Goal: Complete application form: Complete application form

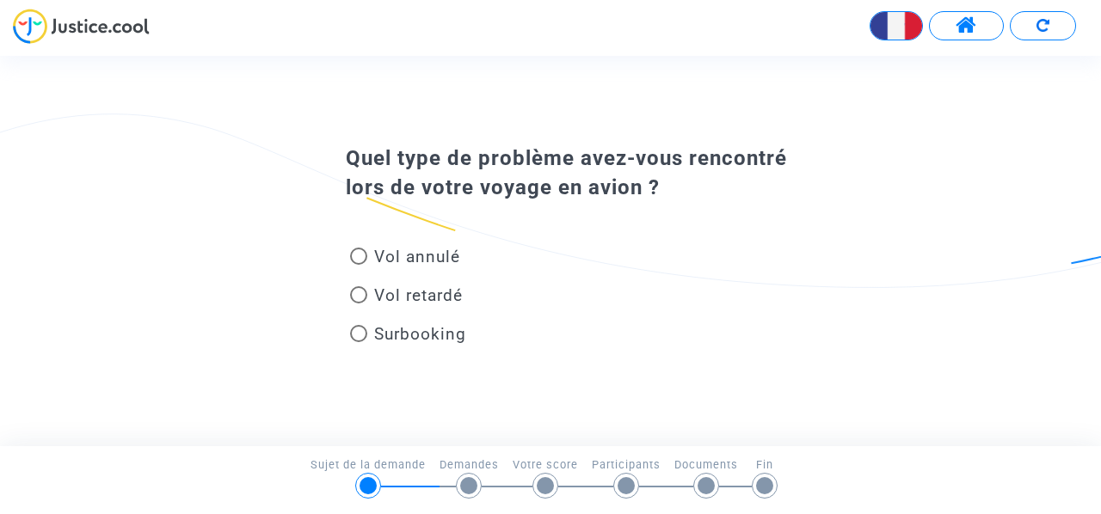
click at [351, 292] on span at bounding box center [358, 294] width 17 height 17
click at [358, 304] on input "Vol retardé" at bounding box center [358, 304] width 1 height 1
radio input "true"
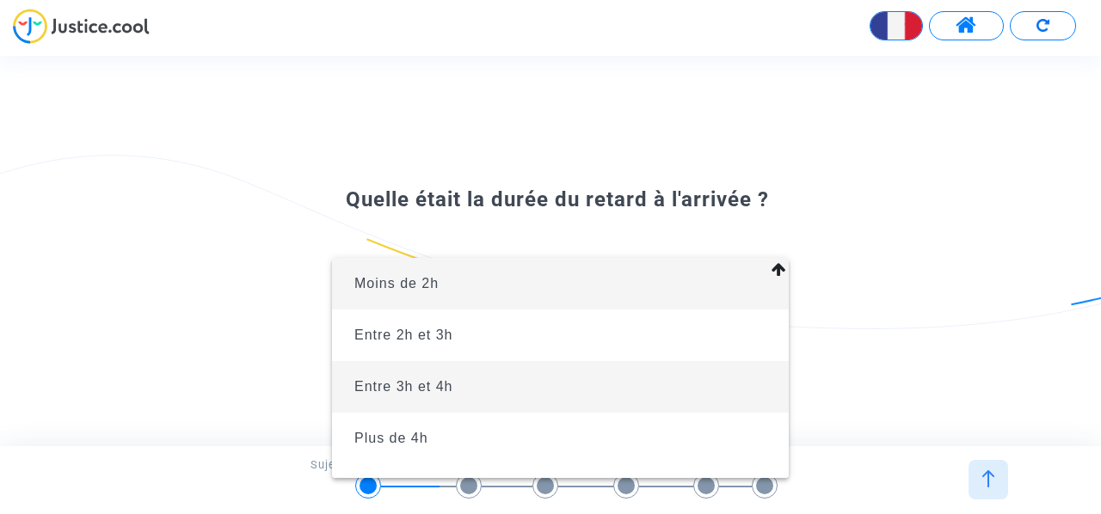
scroll to position [38, 0]
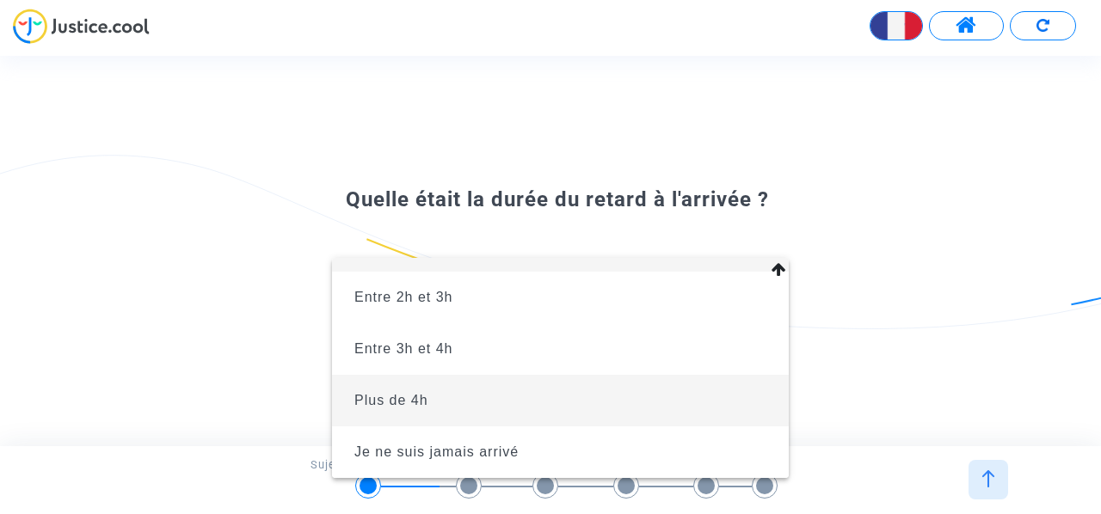
click at [470, 398] on span "Plus de 4h" at bounding box center [560, 401] width 429 height 52
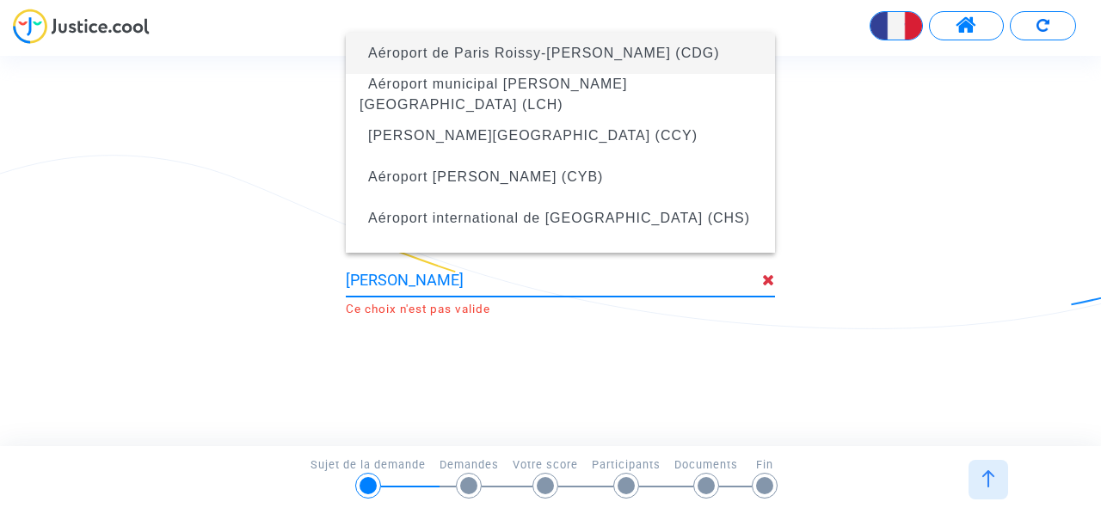
click at [588, 58] on span "Aéroport de Paris Roissy-[PERSON_NAME] (CDG)" at bounding box center [544, 53] width 352 height 15
type input "Aéroport de Paris Roissy-[PERSON_NAME] (CDG)"
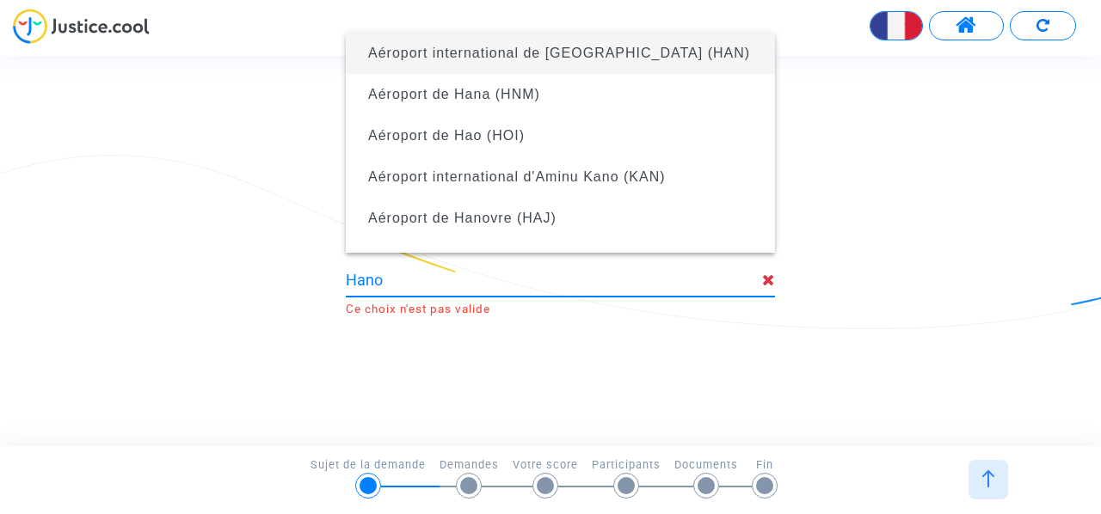
click at [595, 49] on span "Aéroport international de [GEOGRAPHIC_DATA] (HAN)" at bounding box center [559, 53] width 382 height 15
type input "Aéroport international de [GEOGRAPHIC_DATA] (HAN)"
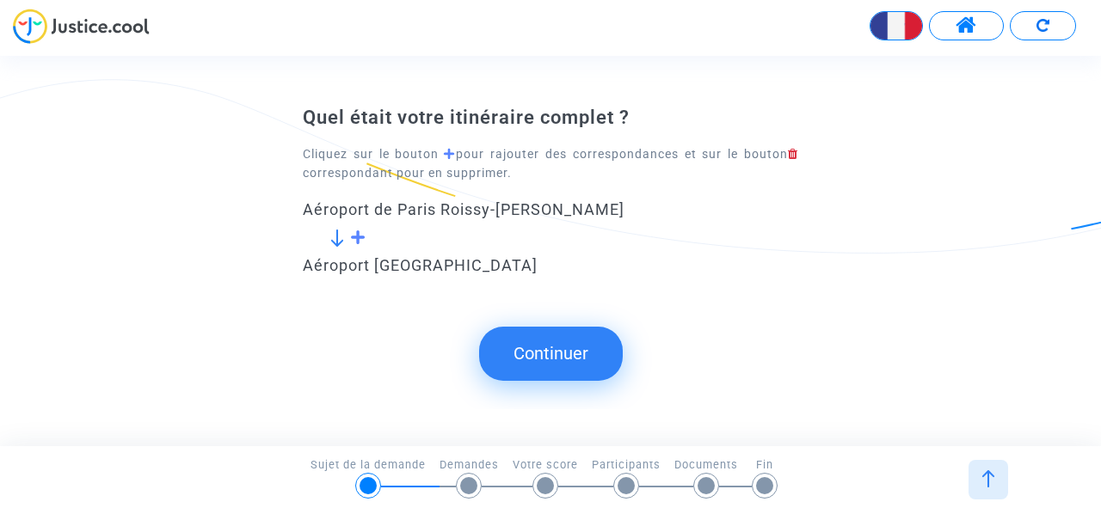
click at [358, 243] on span at bounding box center [358, 237] width 16 height 15
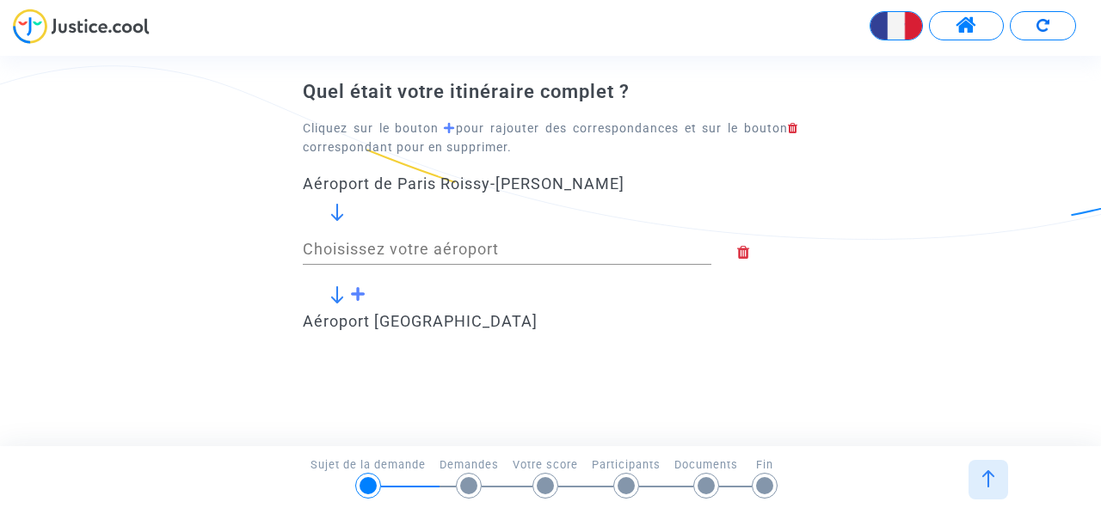
scroll to position [86, 0]
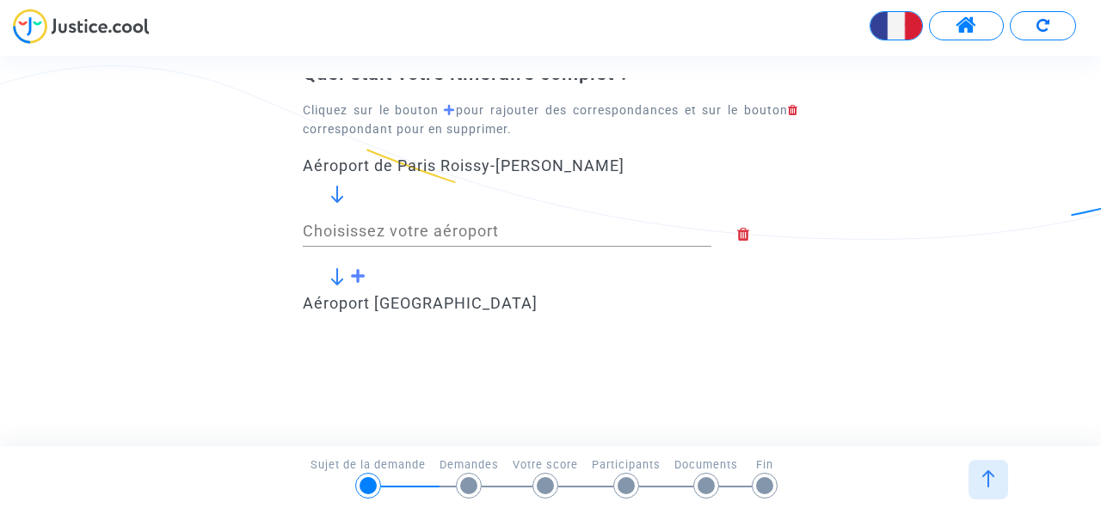
click at [359, 280] on span at bounding box center [358, 275] width 16 height 15
click at [740, 236] on icon at bounding box center [767, 234] width 61 height 15
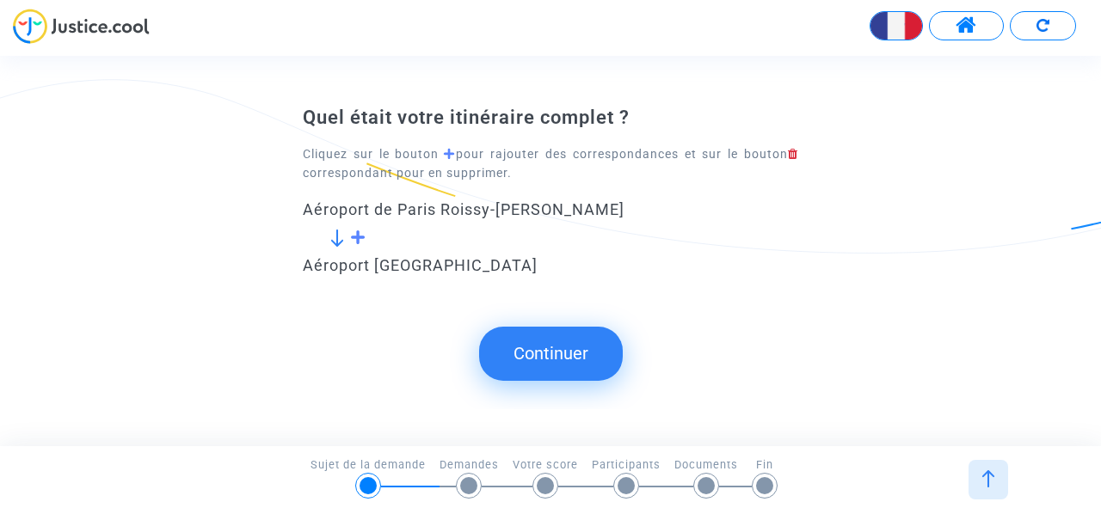
scroll to position [0, 0]
click at [358, 240] on span at bounding box center [358, 237] width 16 height 15
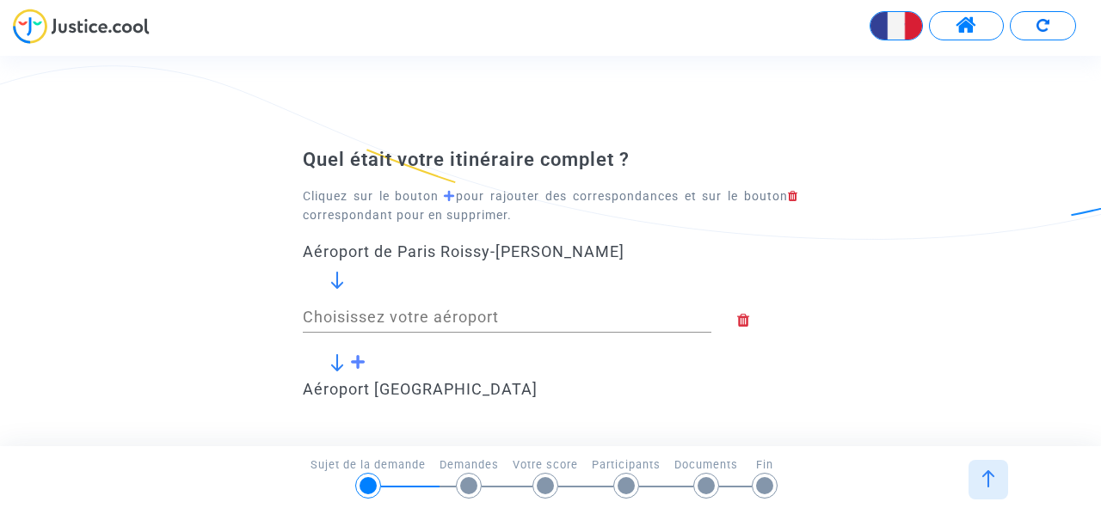
click at [742, 326] on icon at bounding box center [767, 320] width 61 height 15
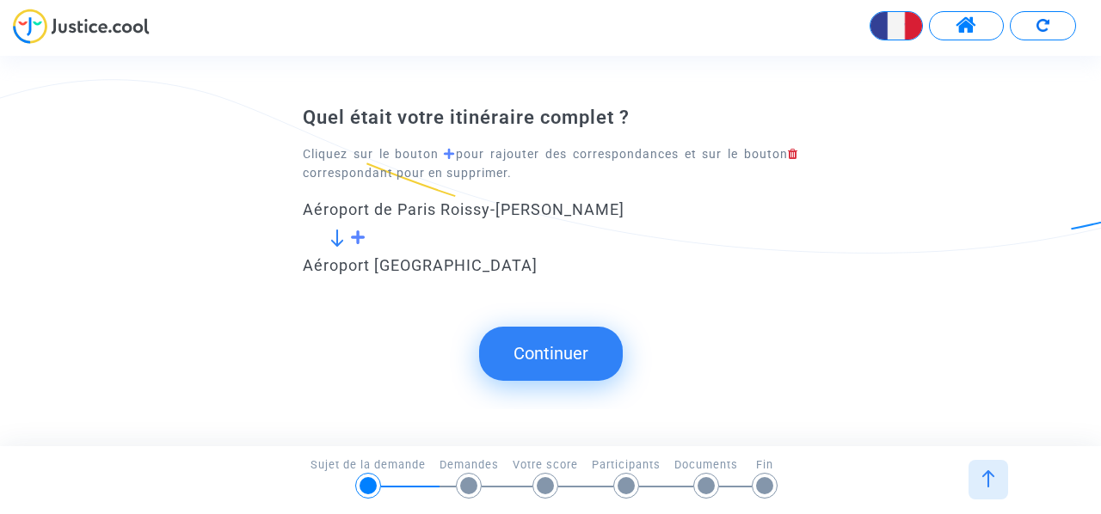
click at [338, 247] on img at bounding box center [337, 238] width 17 height 17
click at [788, 157] on icon at bounding box center [793, 154] width 10 height 12
click at [791, 156] on icon at bounding box center [793, 154] width 10 height 12
click at [357, 241] on span at bounding box center [358, 237] width 16 height 15
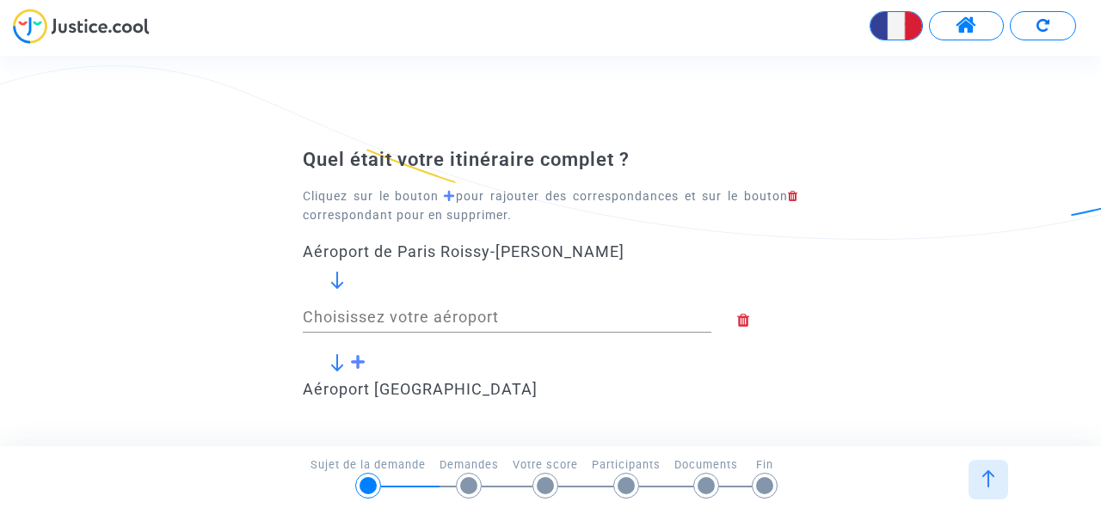
click at [647, 262] on form "Aéroport de Paris Roissy-Charles de Gaulle Choisissez votre aéroport Aéroport i…" at bounding box center [550, 331] width 495 height 177
click at [631, 250] on div "Aéroport de Paris Roissy-[PERSON_NAME]" at bounding box center [550, 252] width 495 height 19
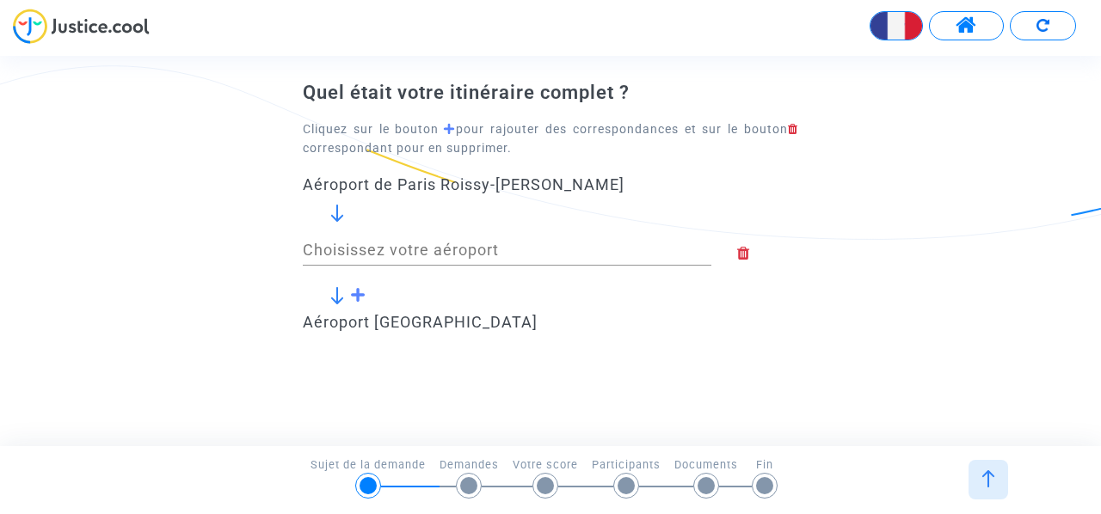
scroll to position [86, 0]
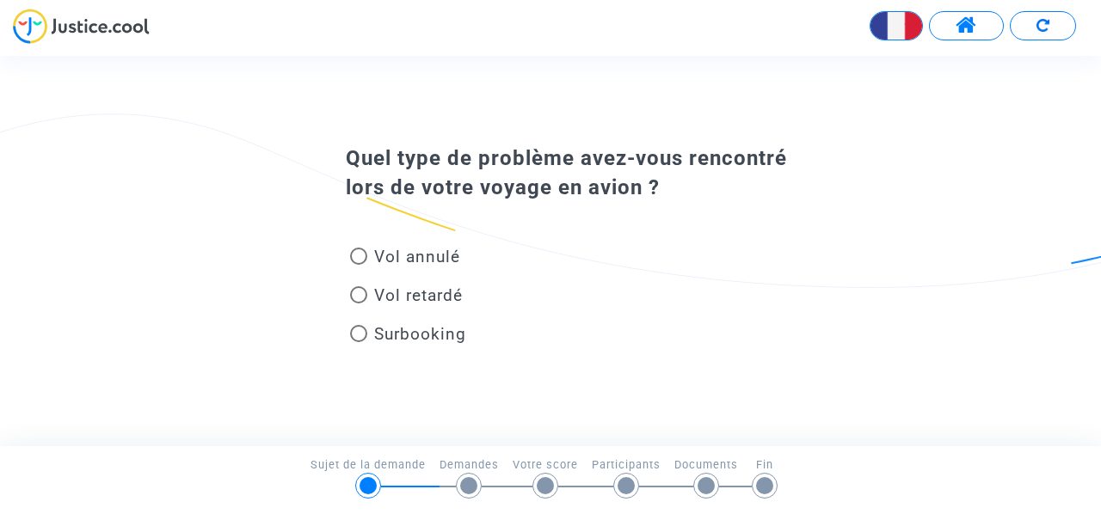
click at [363, 255] on span at bounding box center [358, 256] width 17 height 17
click at [359, 265] on input "Vol annulé" at bounding box center [358, 265] width 1 height 1
click at [356, 293] on span at bounding box center [358, 294] width 17 height 17
click at [358, 304] on input "Vol retardé" at bounding box center [358, 304] width 1 height 1
radio input "false"
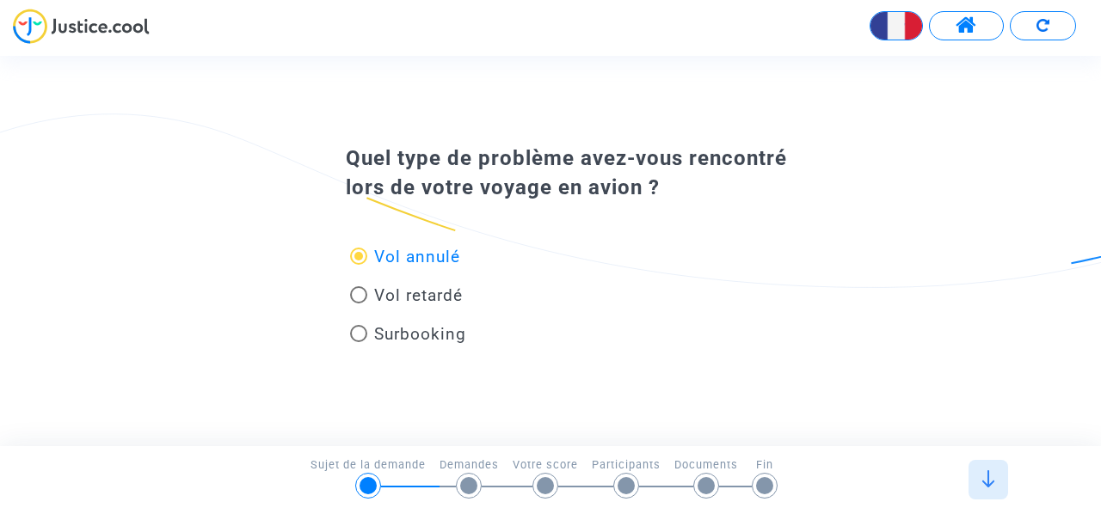
radio input "true"
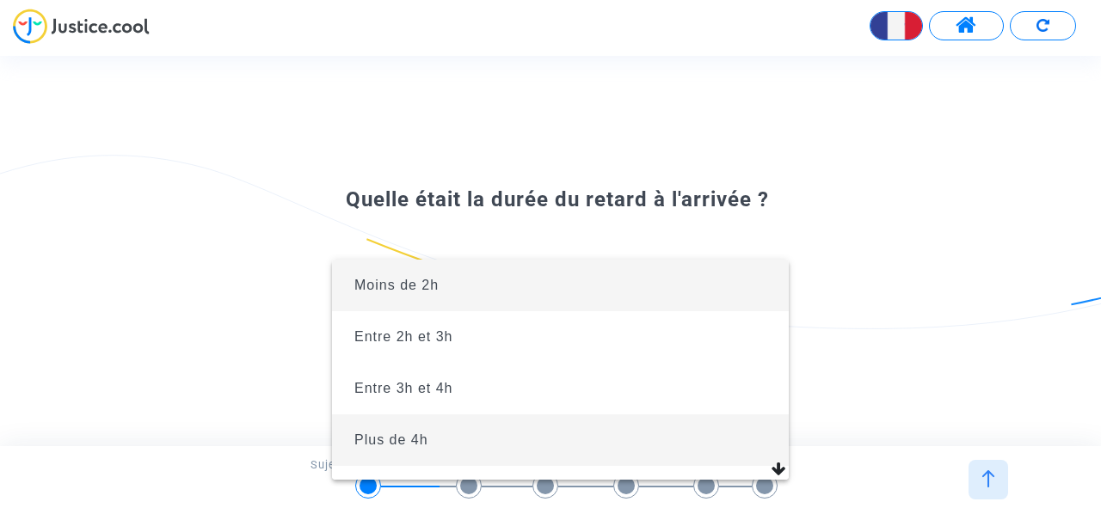
click at [447, 441] on span "Plus de 4h" at bounding box center [560, 441] width 429 height 52
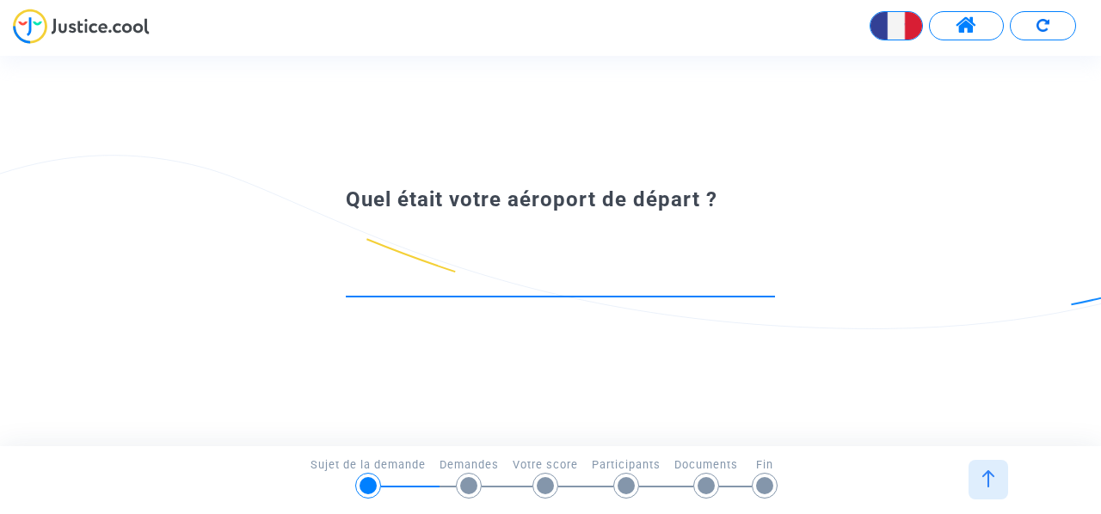
click at [477, 286] on input at bounding box center [560, 280] width 429 height 17
click at [477, 285] on input at bounding box center [560, 280] width 429 height 17
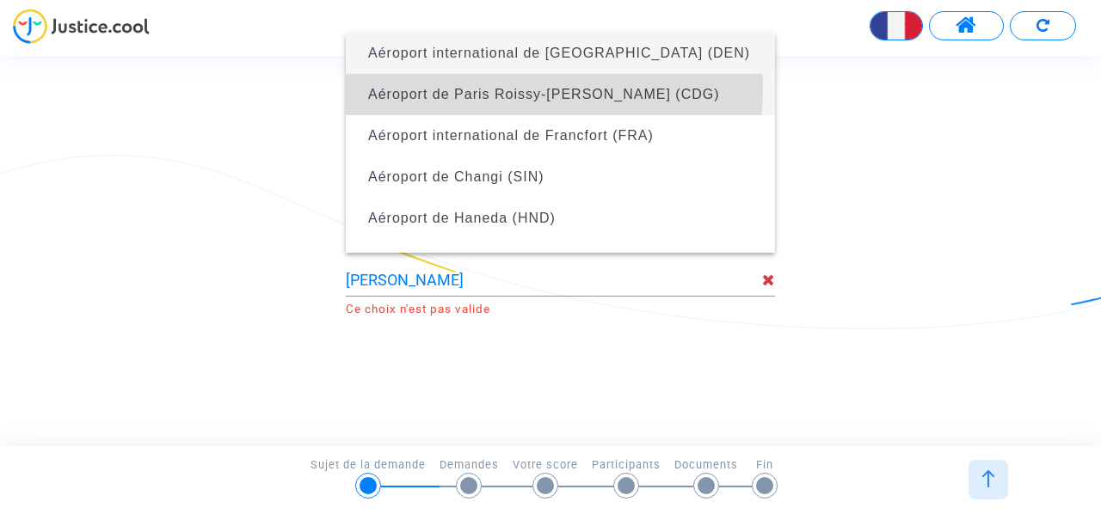
click at [461, 89] on span "Aéroport de Paris Roissy-[PERSON_NAME] (CDG)" at bounding box center [544, 94] width 352 height 15
type input "Aéroport de Paris Roissy-[PERSON_NAME] (CDG)"
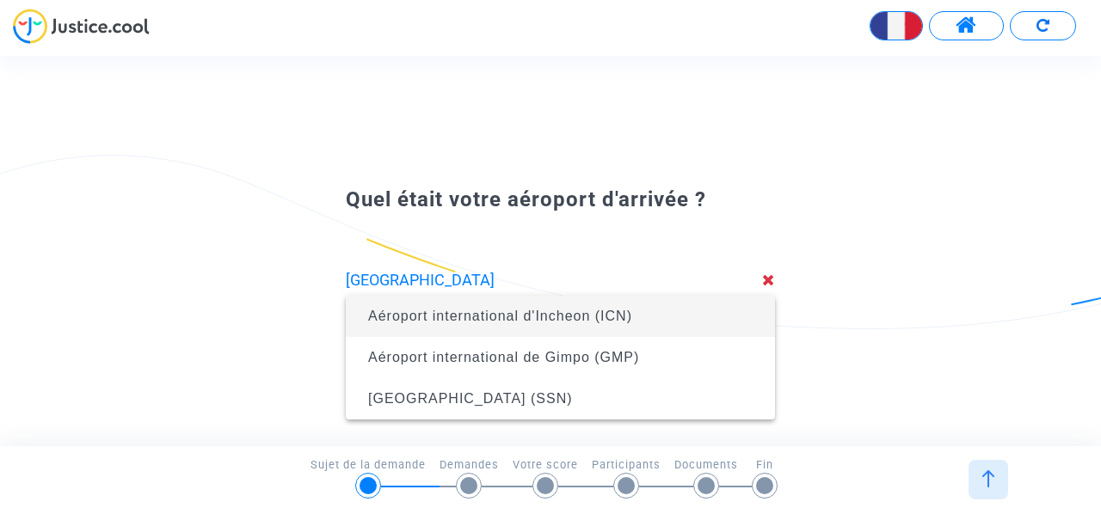
click at [621, 316] on span "Aéroport international d'Incheon (ICN)" at bounding box center [500, 316] width 264 height 15
type input "Aéroport international d'Incheon (ICN)"
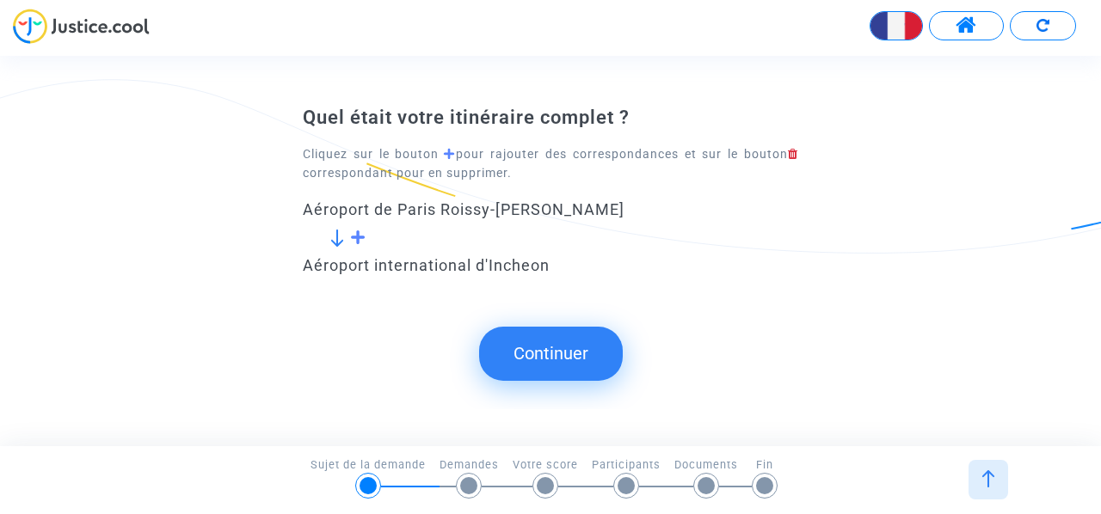
click at [359, 240] on span at bounding box center [358, 237] width 16 height 15
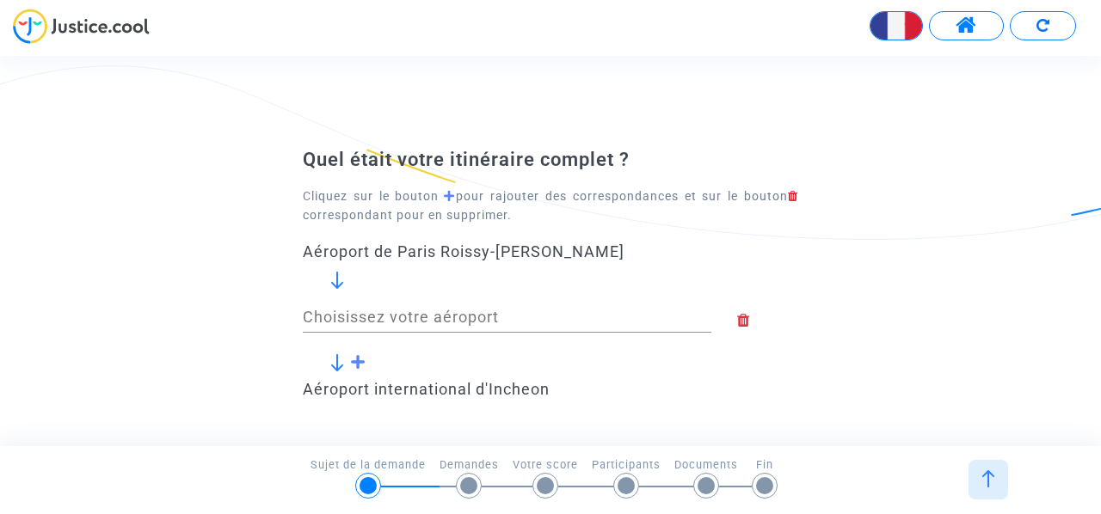
click at [418, 319] on input "Choisissez votre aéroport" at bounding box center [507, 317] width 409 height 17
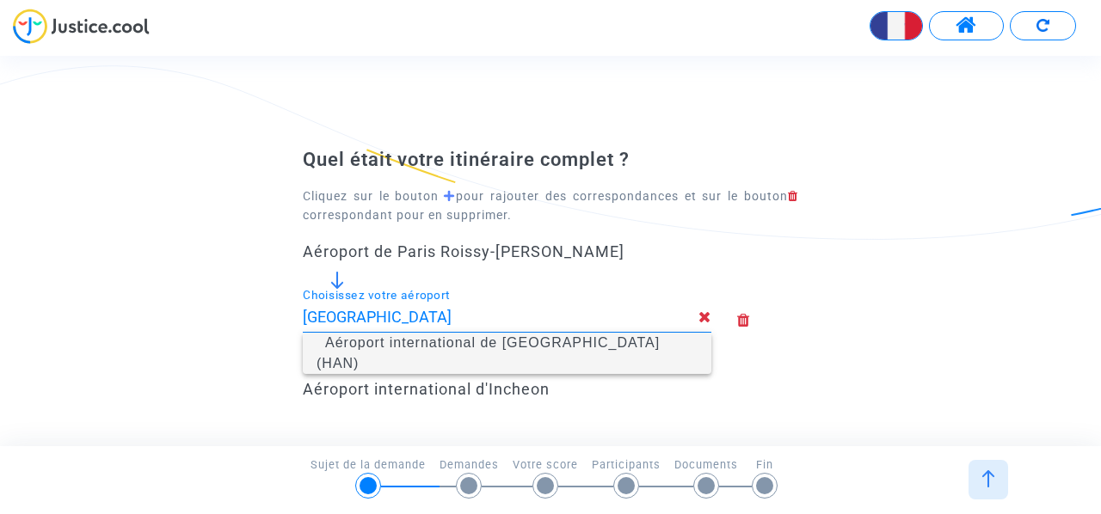
click at [427, 347] on span "Aéroport international de [GEOGRAPHIC_DATA] (HAN)" at bounding box center [488, 352] width 343 height 35
type input "Aéroport international de [GEOGRAPHIC_DATA] (HAN)"
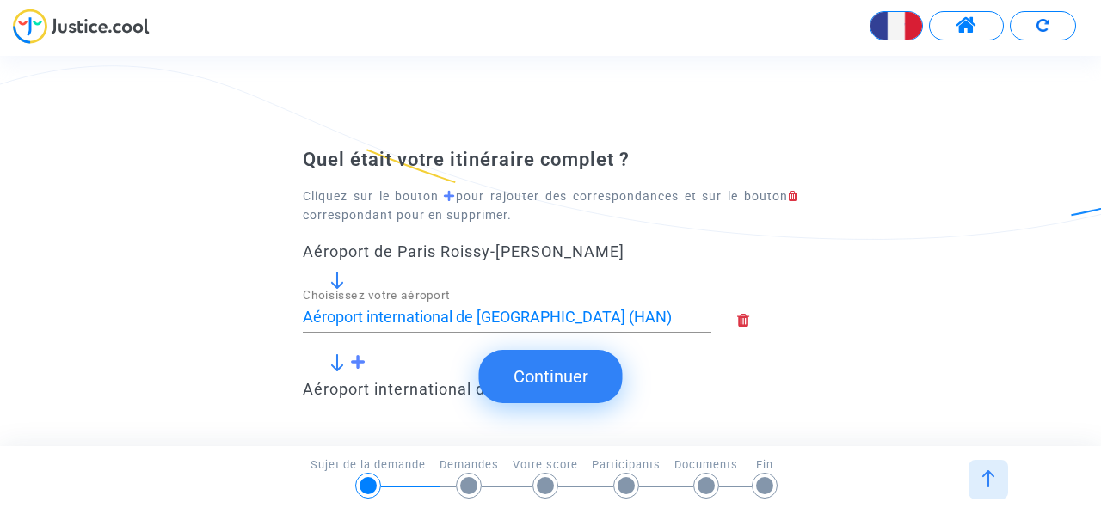
click at [606, 379] on button "Continuer" at bounding box center [551, 376] width 144 height 53
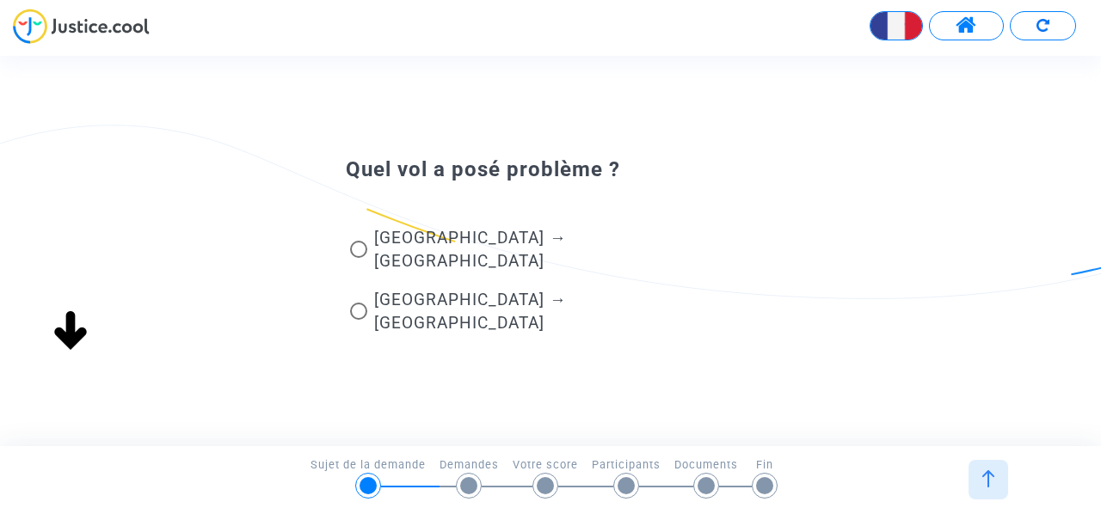
click at [355, 258] on span at bounding box center [358, 249] width 17 height 17
click at [358, 259] on input "[GEOGRAPHIC_DATA] → [GEOGRAPHIC_DATA]" at bounding box center [358, 258] width 1 height 1
radio input "true"
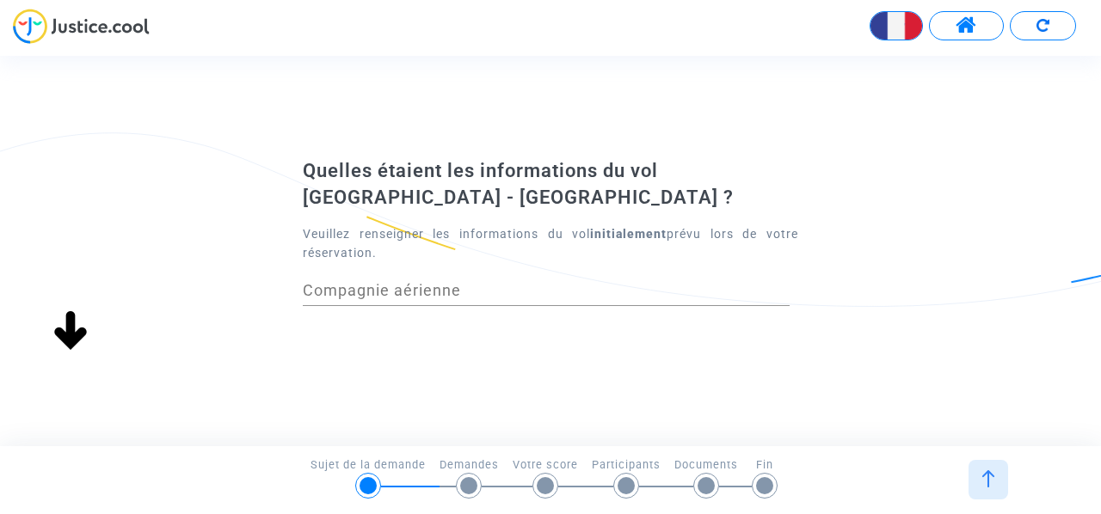
click at [433, 286] on input "Compagnie aérienne" at bounding box center [546, 290] width 487 height 17
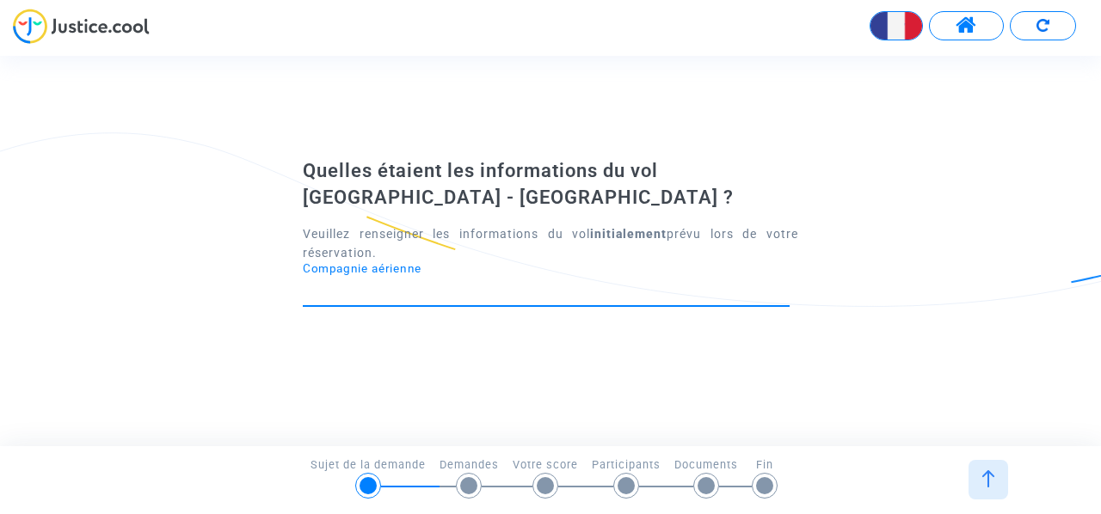
click at [433, 286] on input "Compagnie aérienne" at bounding box center [546, 290] width 487 height 17
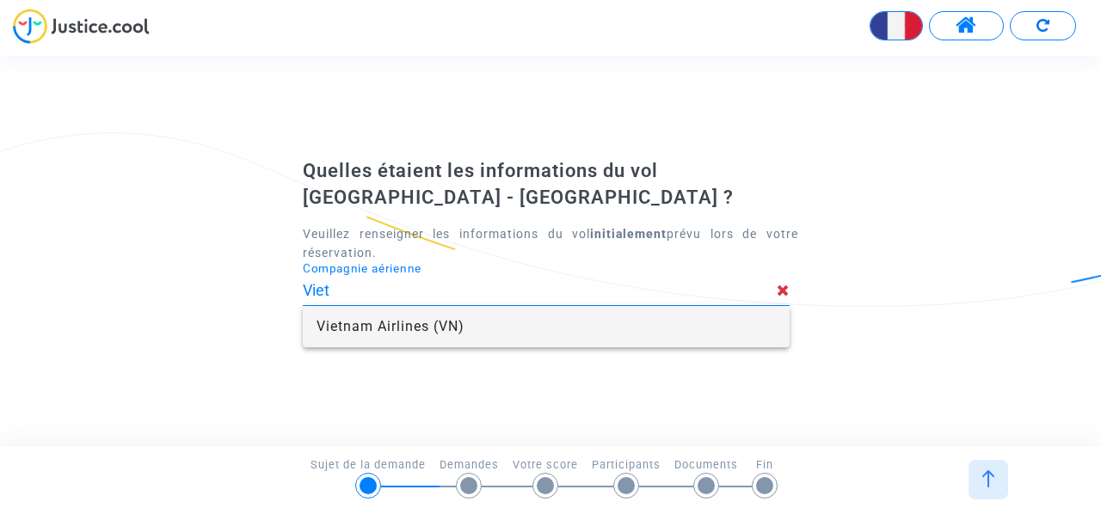
click at [451, 319] on span "Vietnam Airlines (VN)" at bounding box center [546, 326] width 459 height 41
type input "Vietnam Airlines"
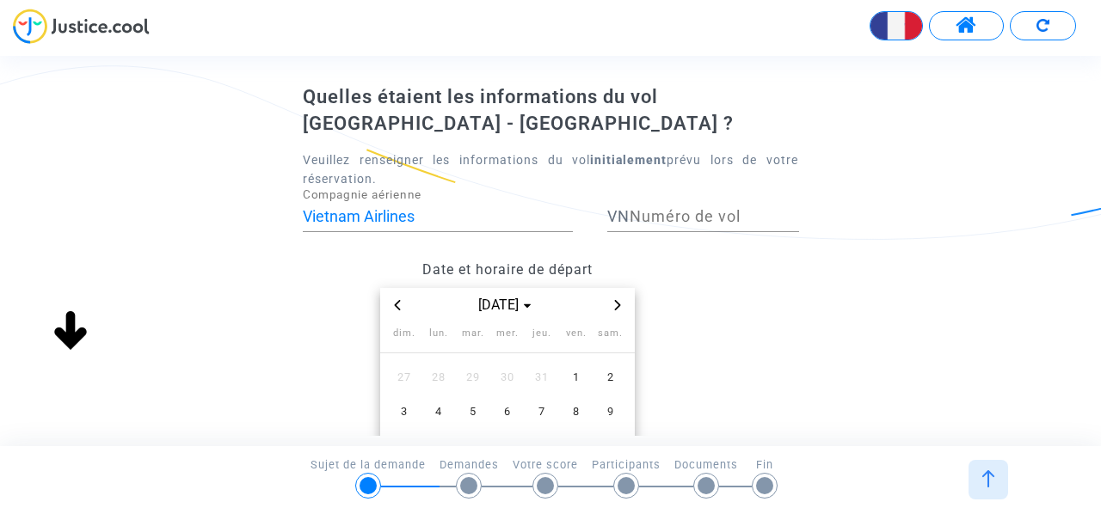
scroll to position [172, 0]
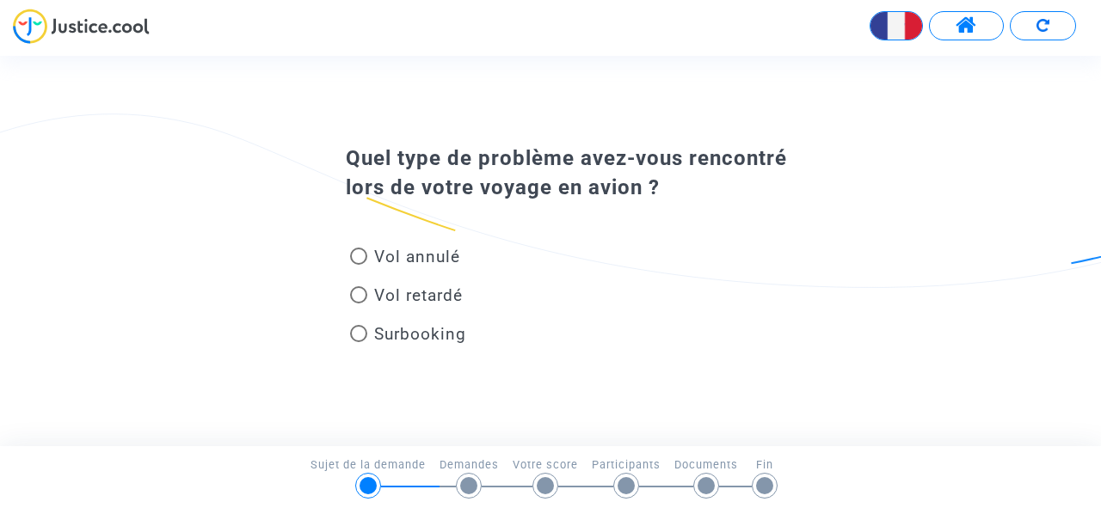
click at [354, 292] on span at bounding box center [358, 294] width 17 height 17
click at [358, 304] on input "Vol retardé" at bounding box center [358, 304] width 1 height 1
radio input "true"
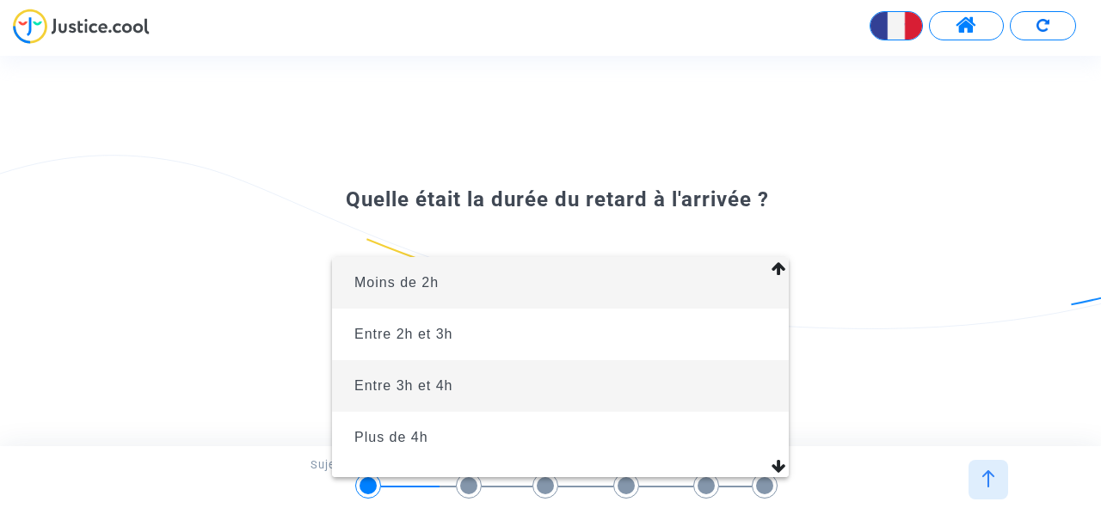
scroll to position [38, 0]
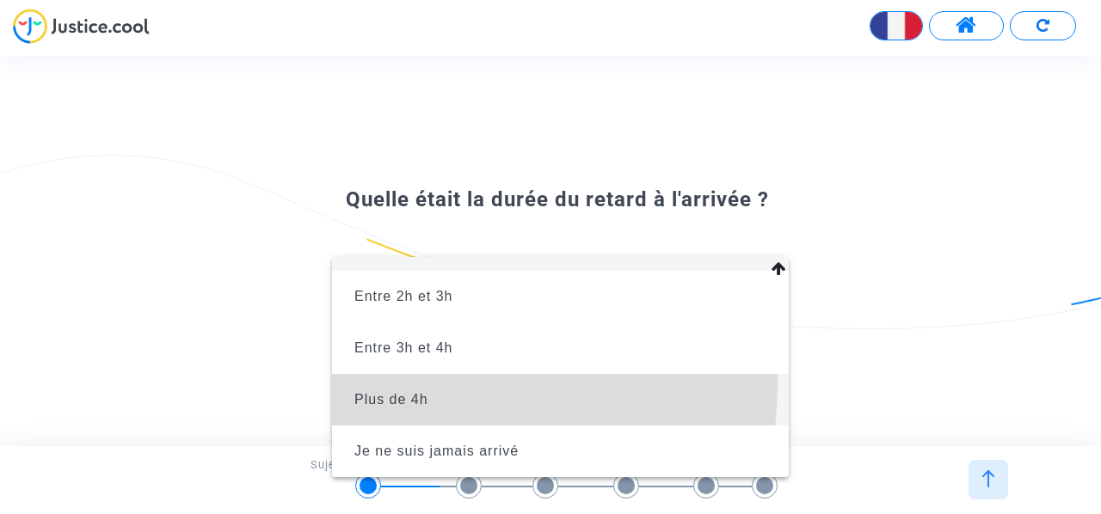
click at [448, 386] on span "Plus de 4h" at bounding box center [560, 400] width 429 height 52
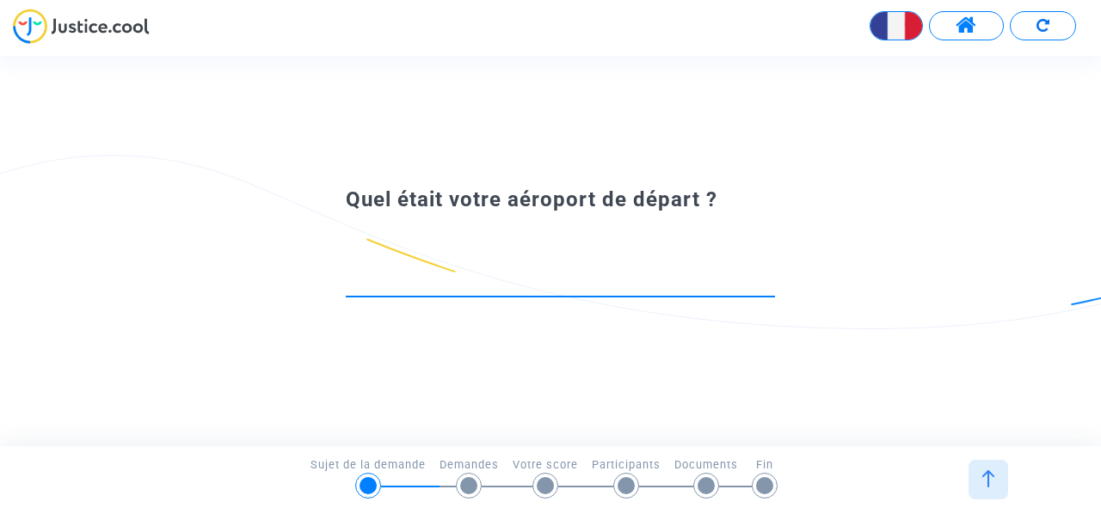
click at [626, 277] on input at bounding box center [560, 280] width 429 height 17
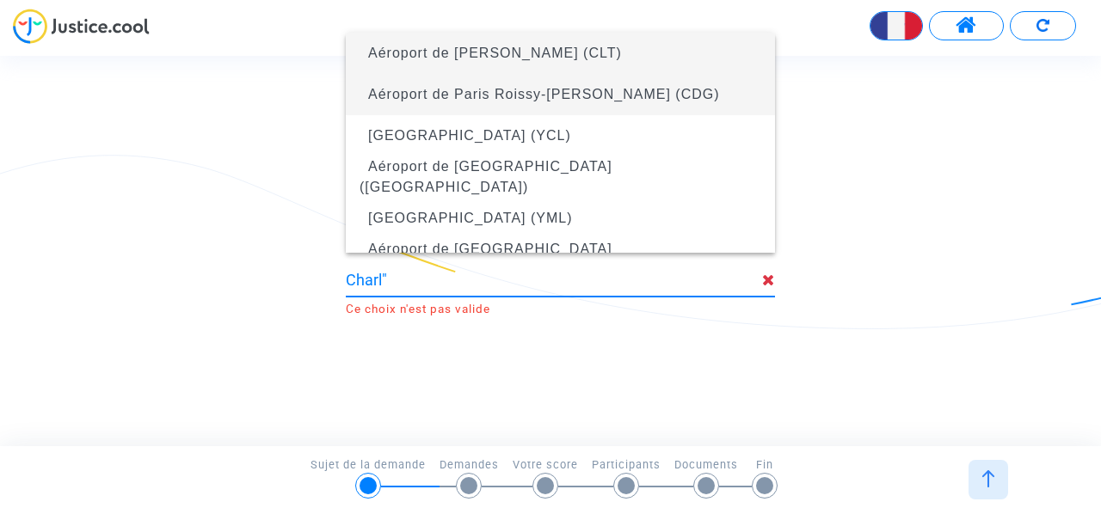
click at [593, 87] on span "Aéroport de Paris Roissy-[PERSON_NAME] (CDG)" at bounding box center [544, 94] width 352 height 15
type input "Aéroport de Paris Roissy-[PERSON_NAME] (CDG)"
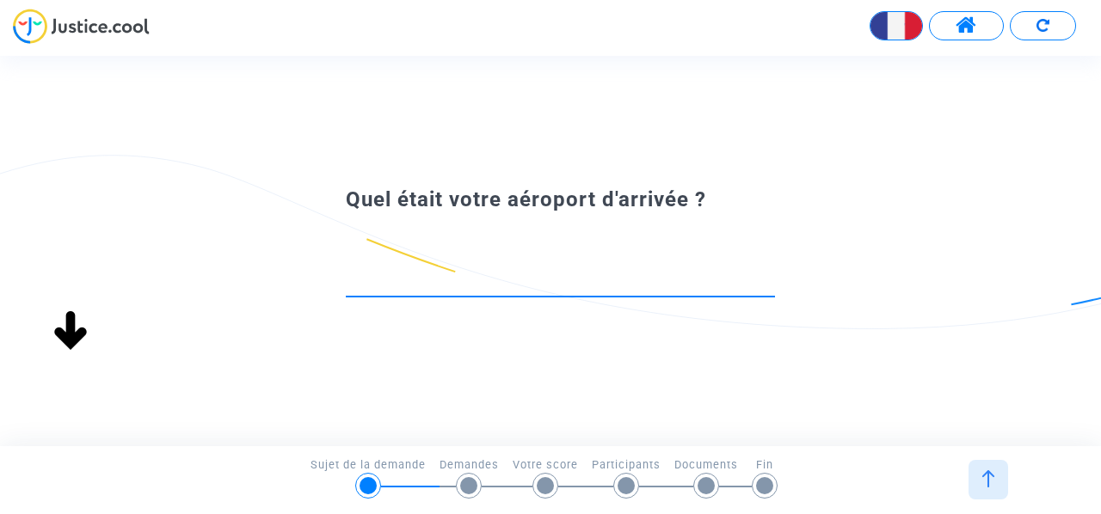
click at [581, 280] on input at bounding box center [560, 280] width 429 height 17
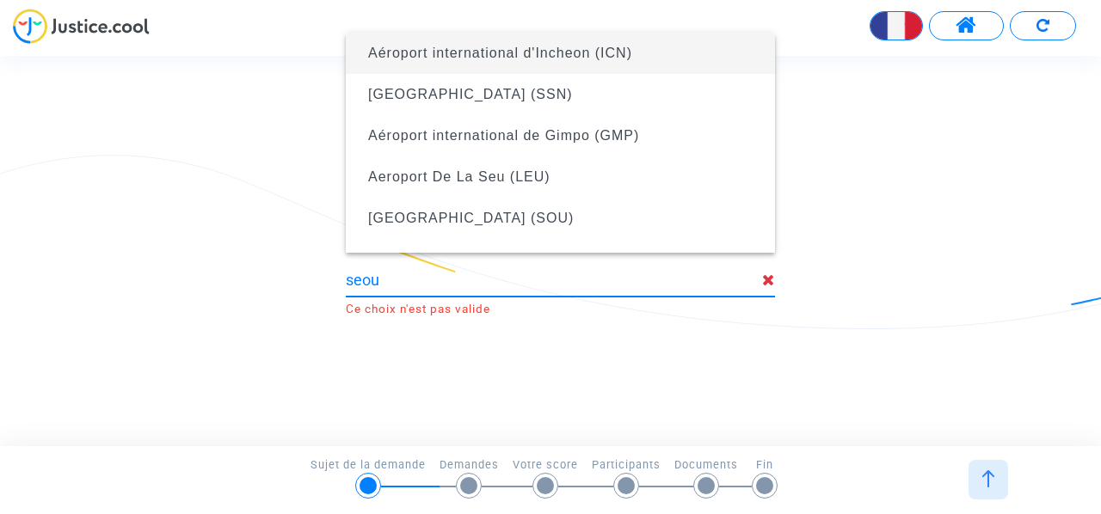
click at [628, 54] on span "Aéroport international d'Incheon (ICN)" at bounding box center [500, 53] width 264 height 15
type input "Aéroport international d'Incheon (ICN)"
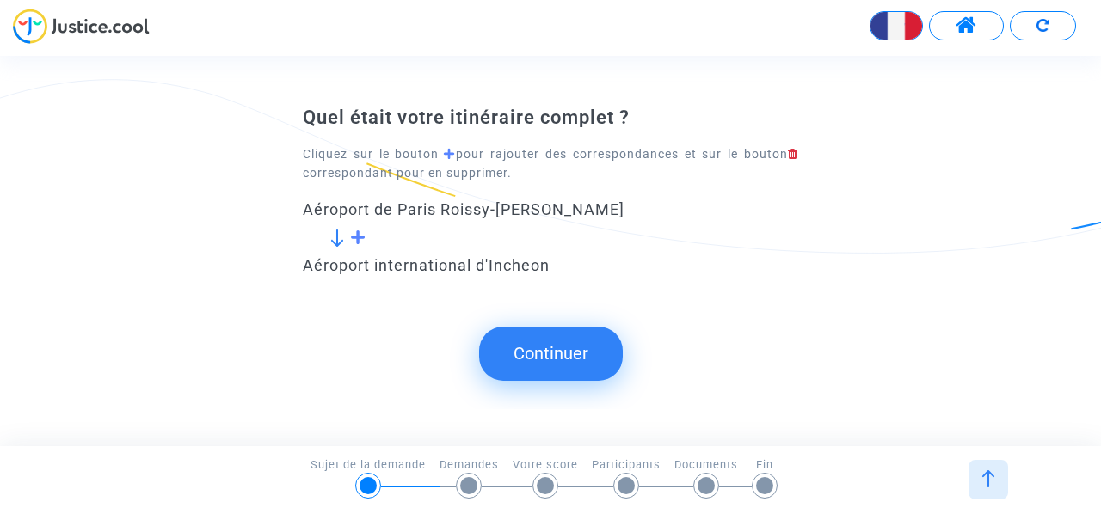
click at [358, 241] on span at bounding box center [358, 237] width 16 height 15
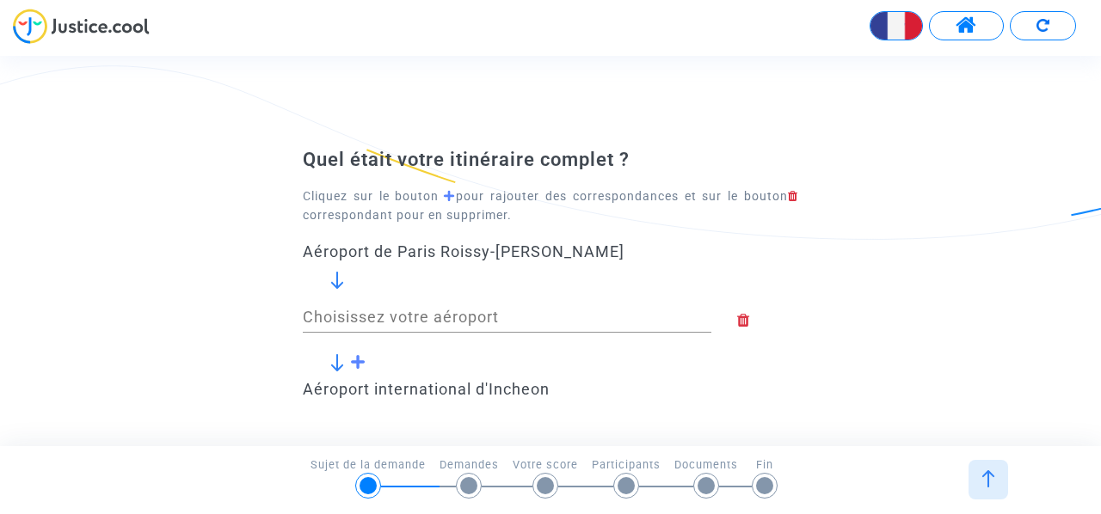
click at [366, 312] on input "Choisissez votre aéroport" at bounding box center [507, 317] width 409 height 17
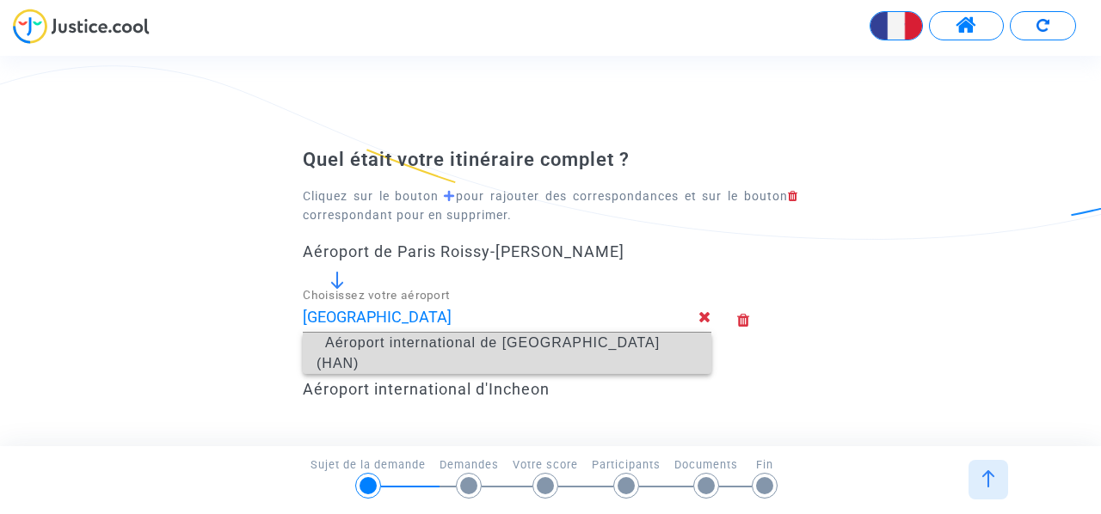
click at [406, 352] on span "Aéroport international de [GEOGRAPHIC_DATA] (HAN)" at bounding box center [488, 352] width 343 height 35
type input "Aéroport international de [GEOGRAPHIC_DATA] (HAN)"
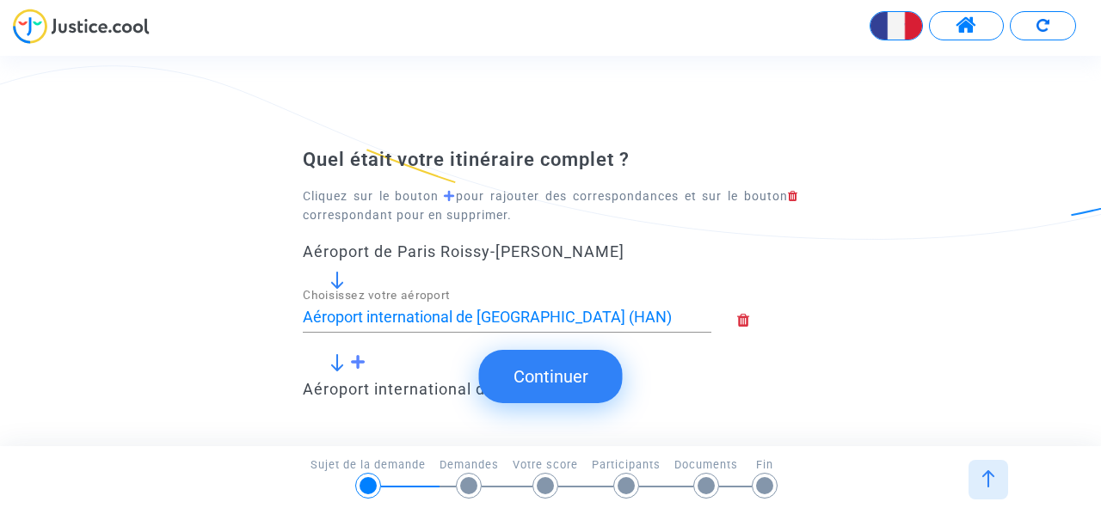
scroll to position [86, 0]
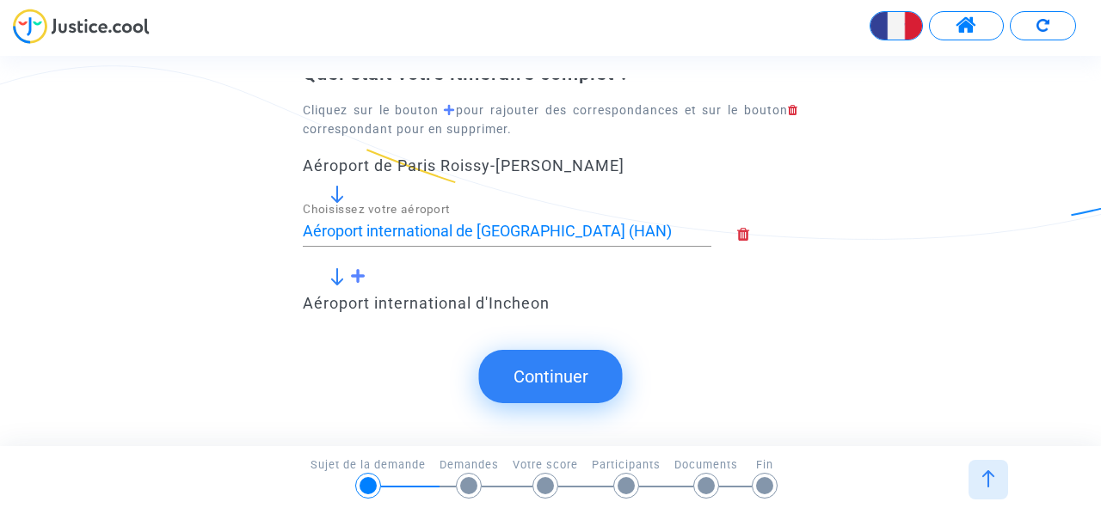
click at [558, 378] on button "Continuer" at bounding box center [551, 376] width 144 height 53
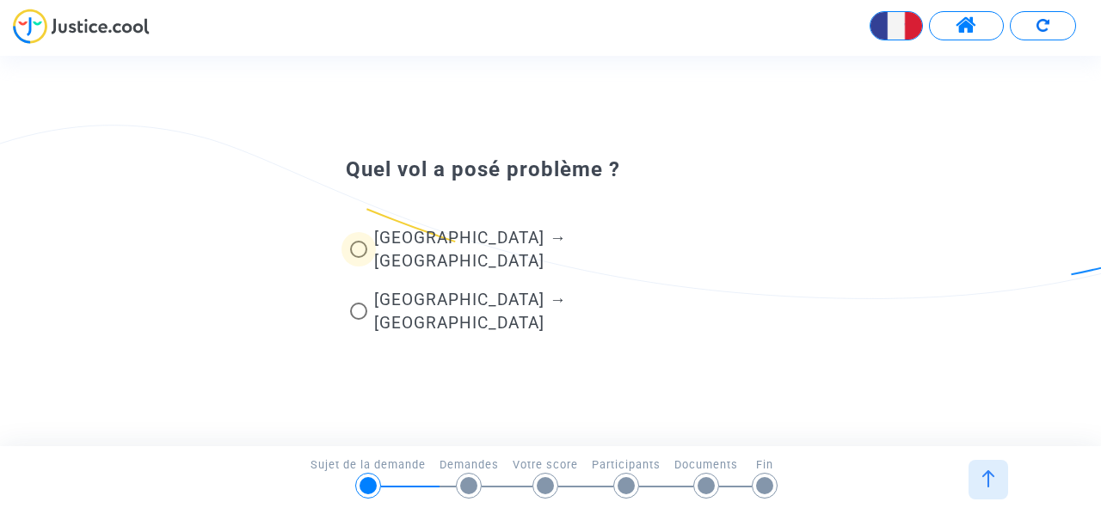
click at [361, 258] on span at bounding box center [358, 249] width 17 height 17
click at [359, 259] on input "[GEOGRAPHIC_DATA] → [GEOGRAPHIC_DATA]" at bounding box center [358, 258] width 1 height 1
radio input "true"
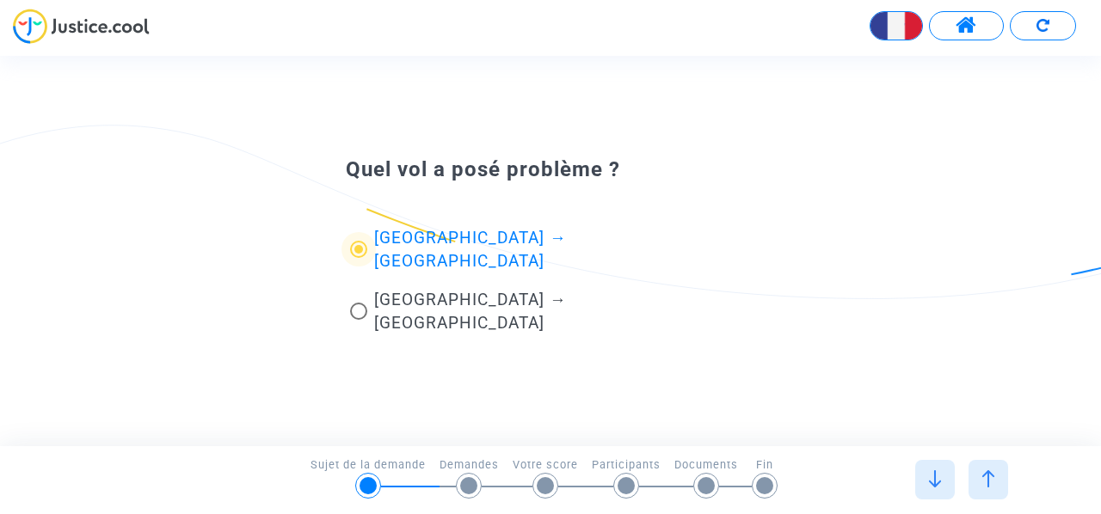
scroll to position [0, 0]
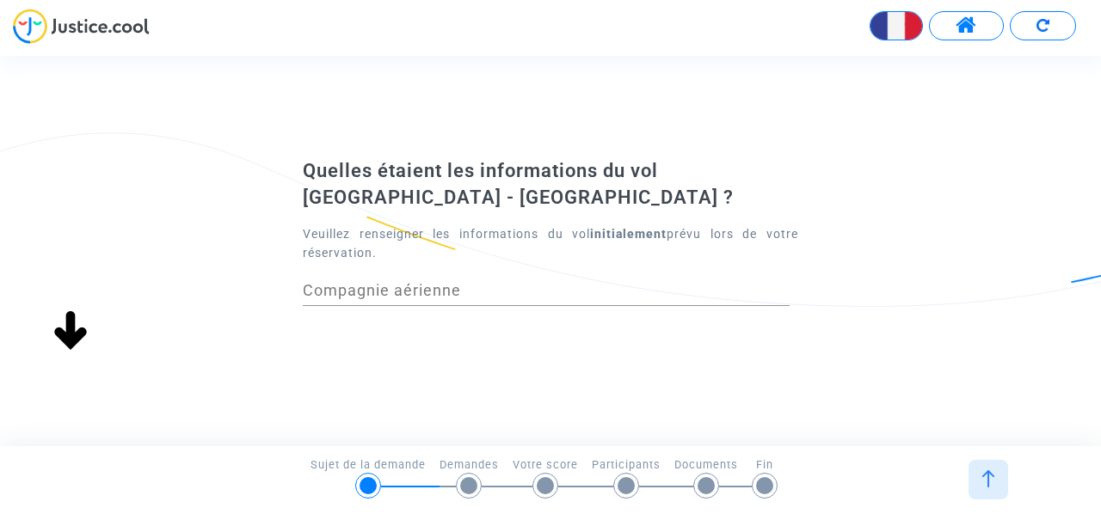
click at [498, 297] on input "Compagnie aérienne" at bounding box center [546, 290] width 487 height 17
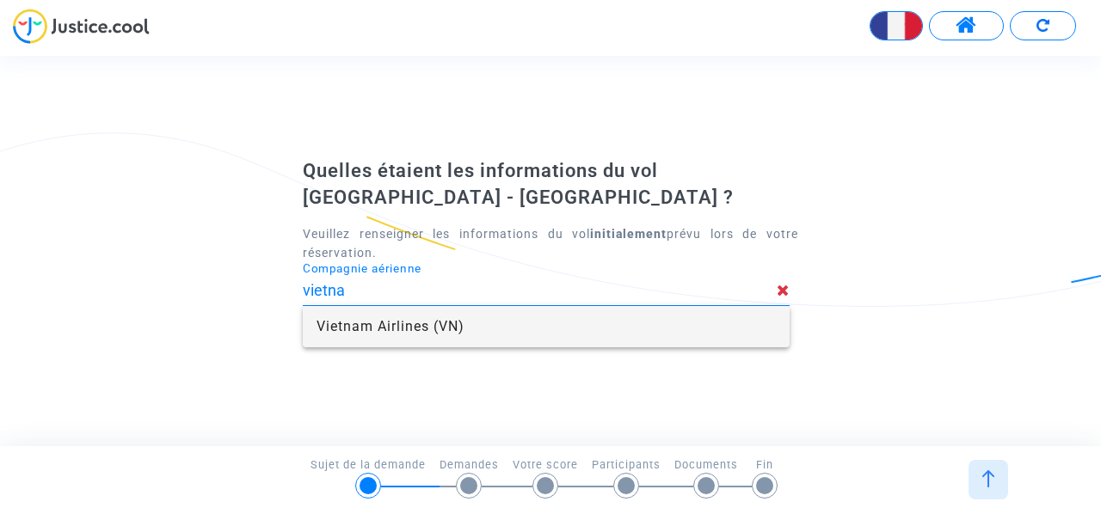
click at [468, 323] on span "Vietnam Airlines (VN)" at bounding box center [546, 326] width 459 height 41
type input "Vietnam Airlines"
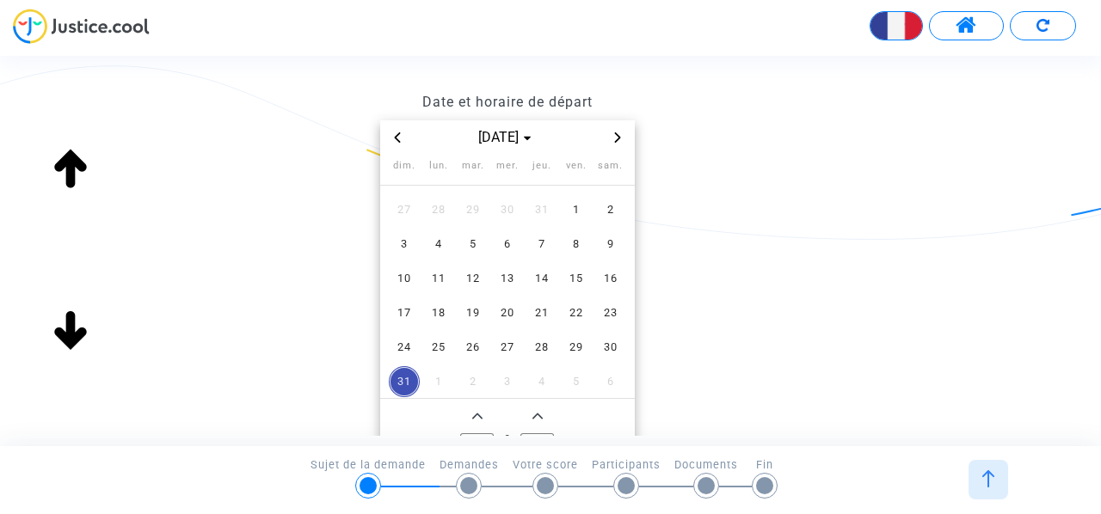
scroll to position [258, 0]
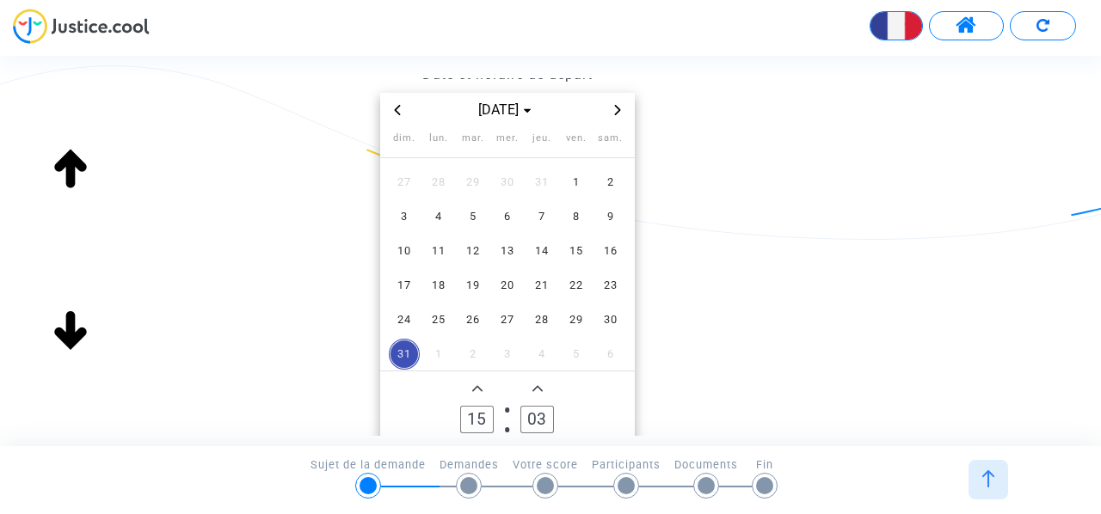
click at [396, 106] on icon "Previous month" at bounding box center [397, 110] width 10 height 10
click at [612, 218] on span "10" at bounding box center [610, 216] width 31 height 31
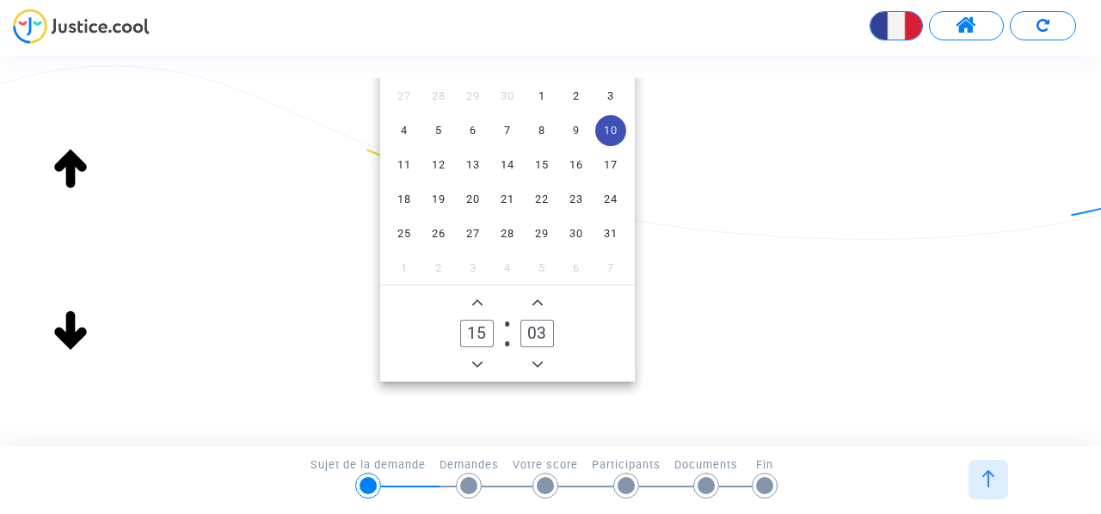
click at [483, 304] on span "Add a hour" at bounding box center [477, 302] width 21 height 21
click at [477, 358] on span "Minus a hour" at bounding box center [477, 364] width 21 height 21
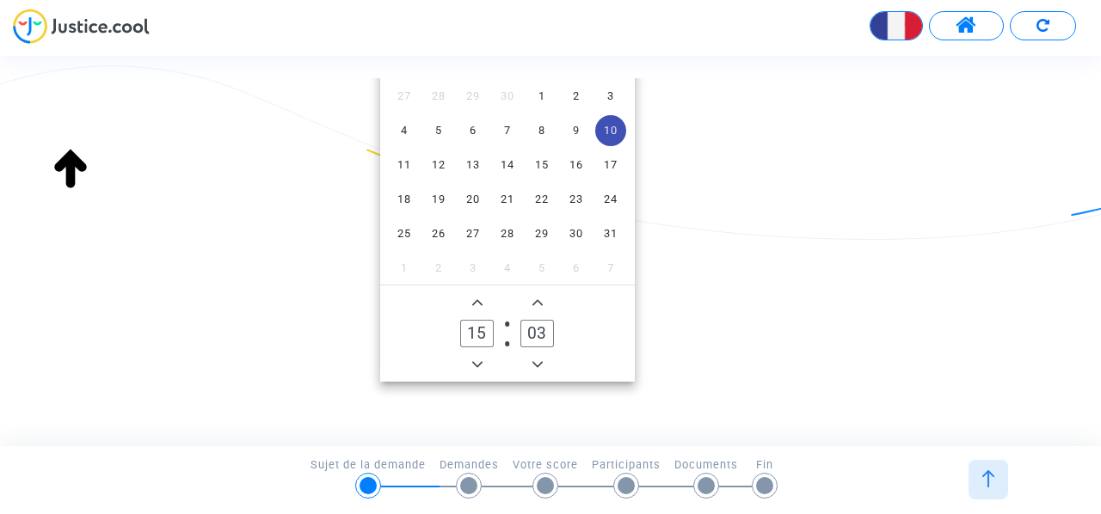
type input "14"
click at [540, 362] on icon "Minus a minute" at bounding box center [537, 364] width 10 height 6
type input "00"
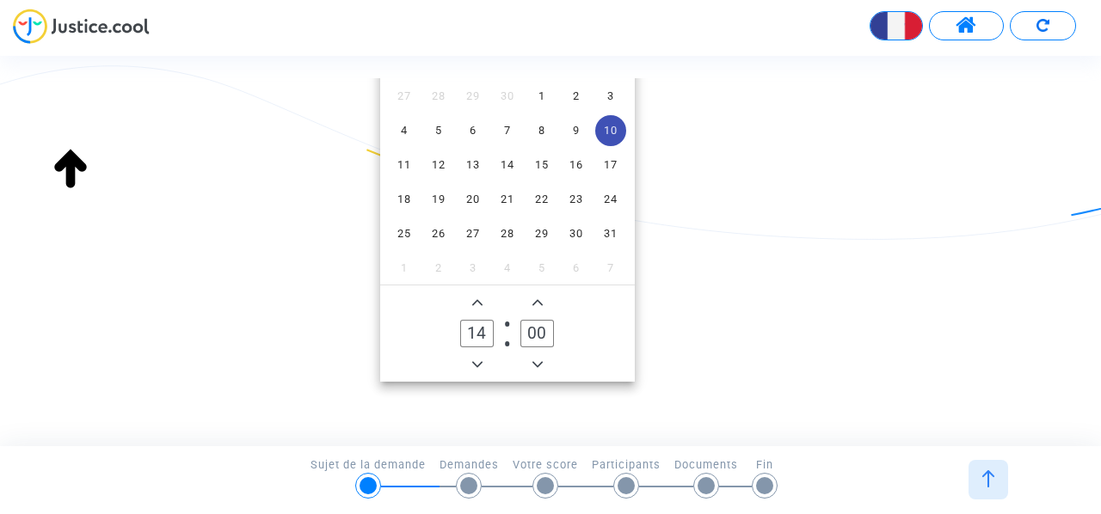
click at [762, 343] on div "Date et horaire de départ [DATE] dim. lun. mar. mer. jeu. ven. sam. 27 28 29 30…" at bounding box center [550, 176] width 521 height 411
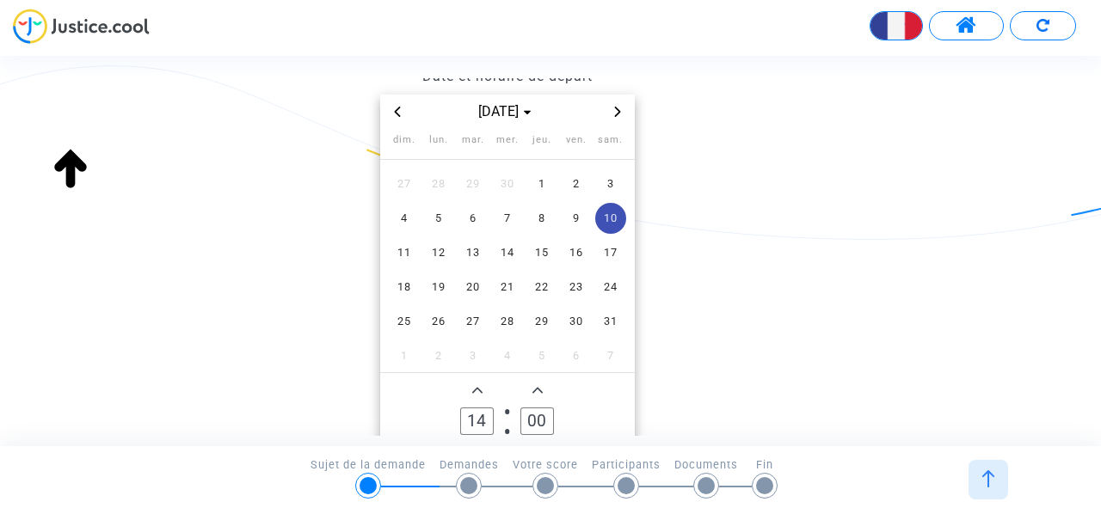
scroll to position [48, 0]
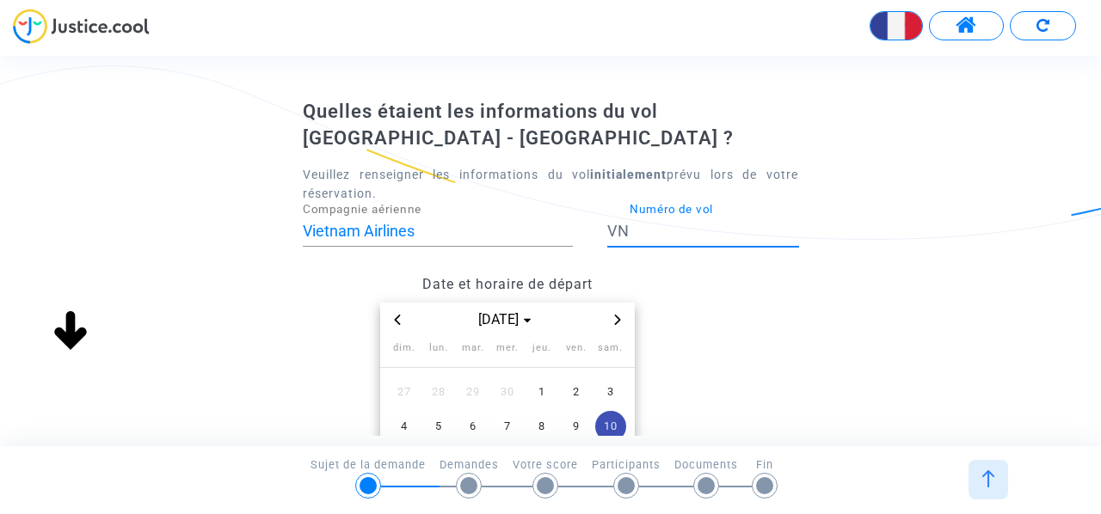
click at [683, 231] on input "Numéro de vol" at bounding box center [714, 231] width 169 height 17
type input "1"
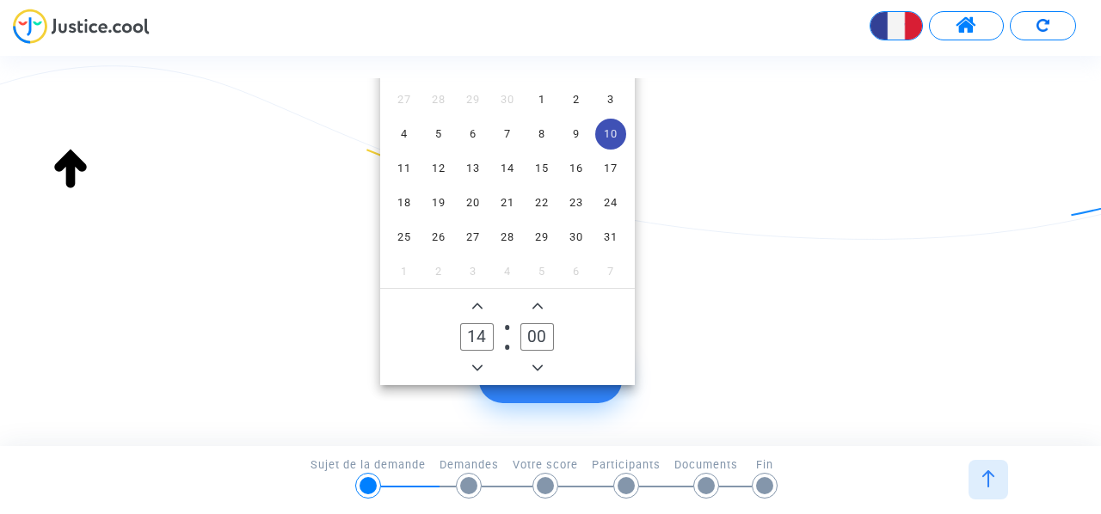
scroll to position [392, 0]
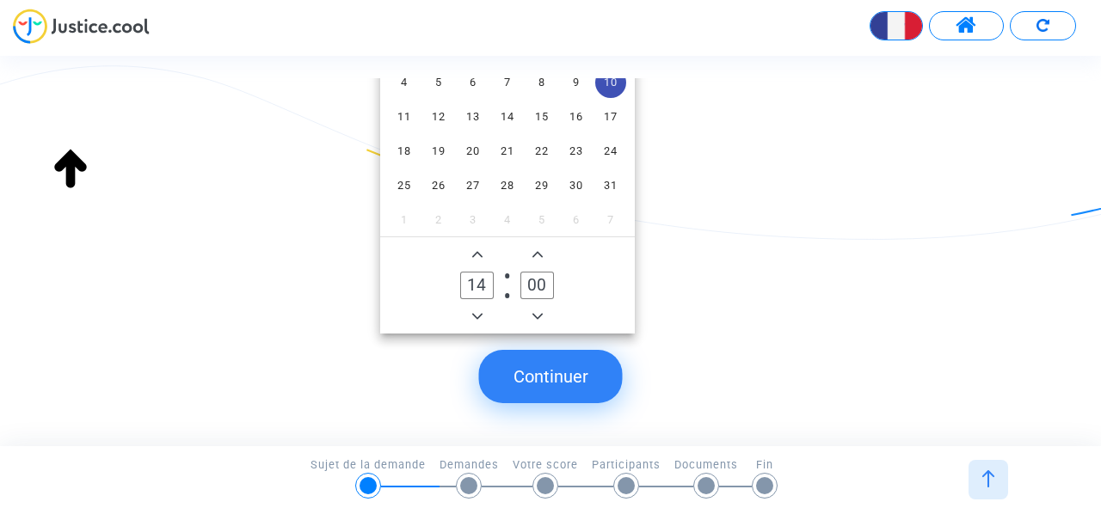
type input "018"
click at [550, 376] on button "Continuer" at bounding box center [551, 376] width 144 height 53
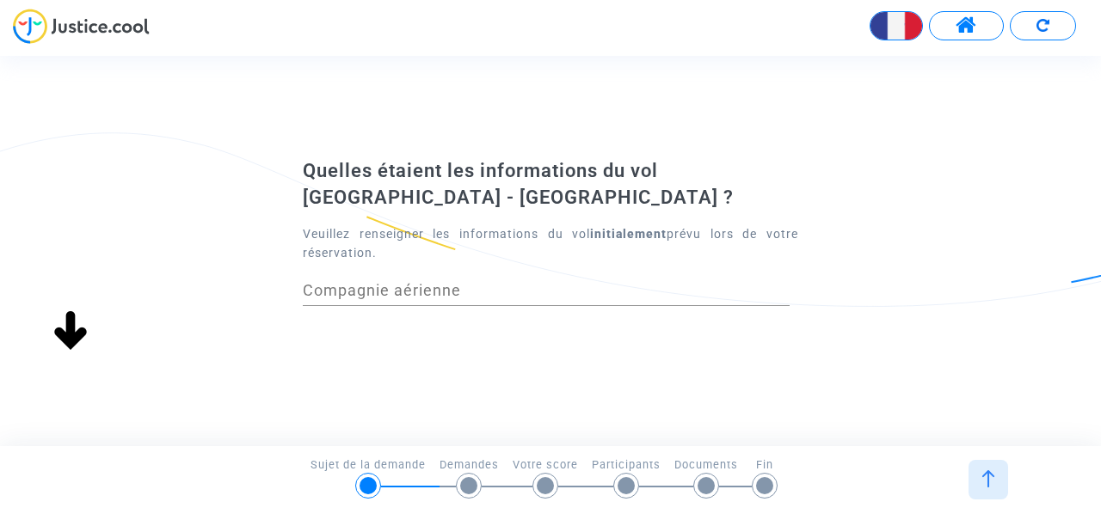
click at [380, 288] on input "Compagnie aérienne" at bounding box center [546, 290] width 487 height 17
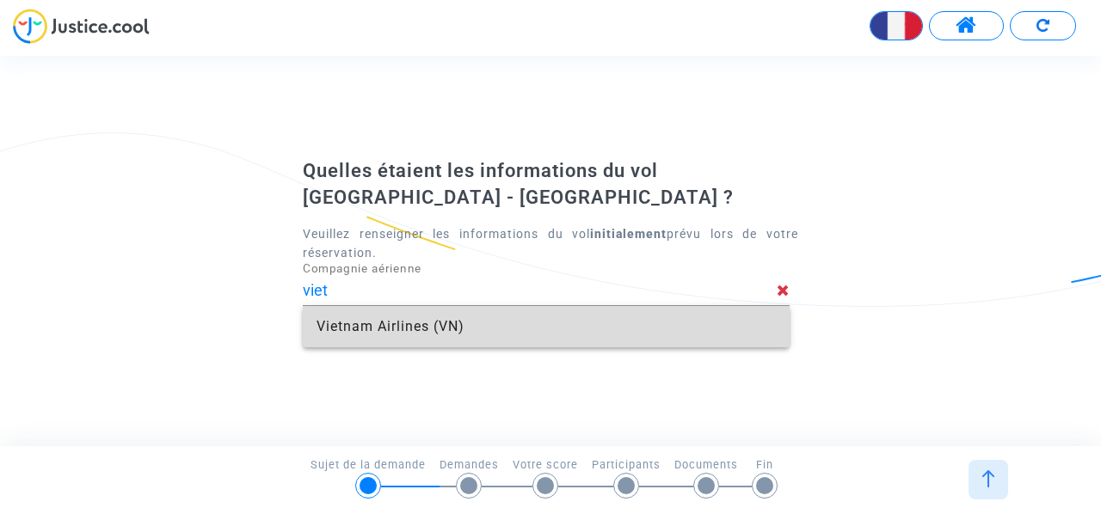
click at [371, 311] on span "Vietnam Airlines (VN)" at bounding box center [546, 326] width 459 height 41
type input "Vietnam Airlines"
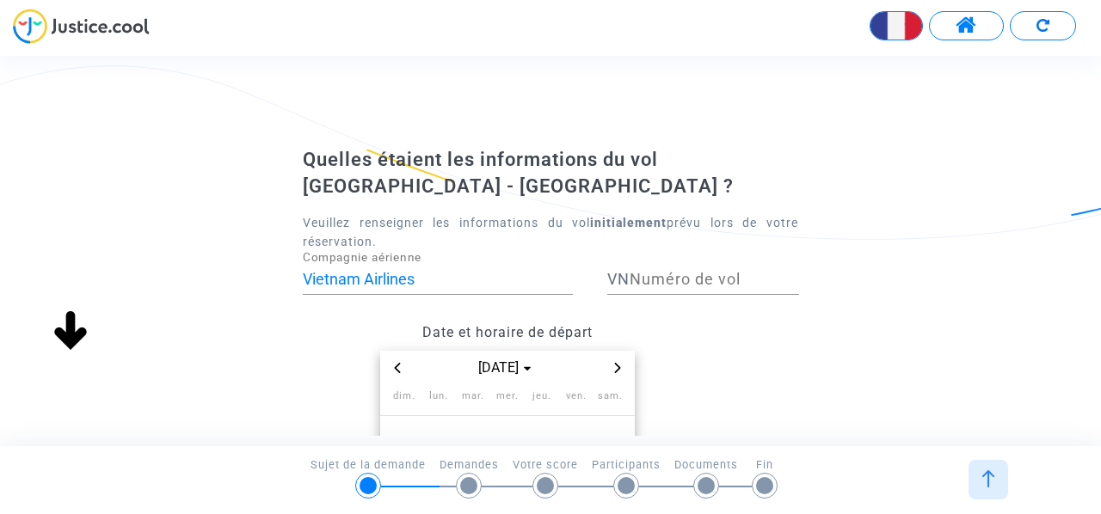
scroll to position [172, 0]
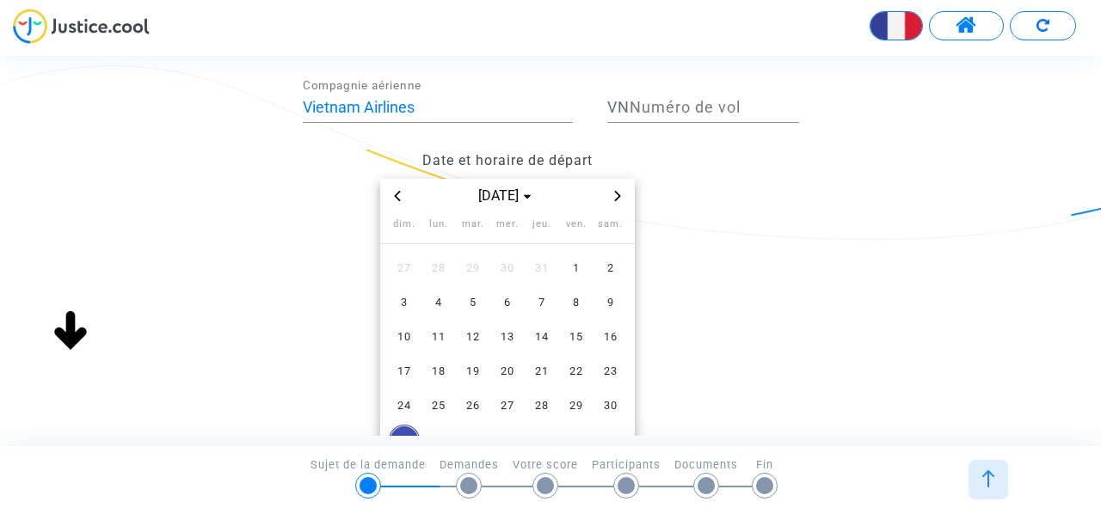
click at [397, 196] on icon "Previous month" at bounding box center [397, 196] width 10 height 10
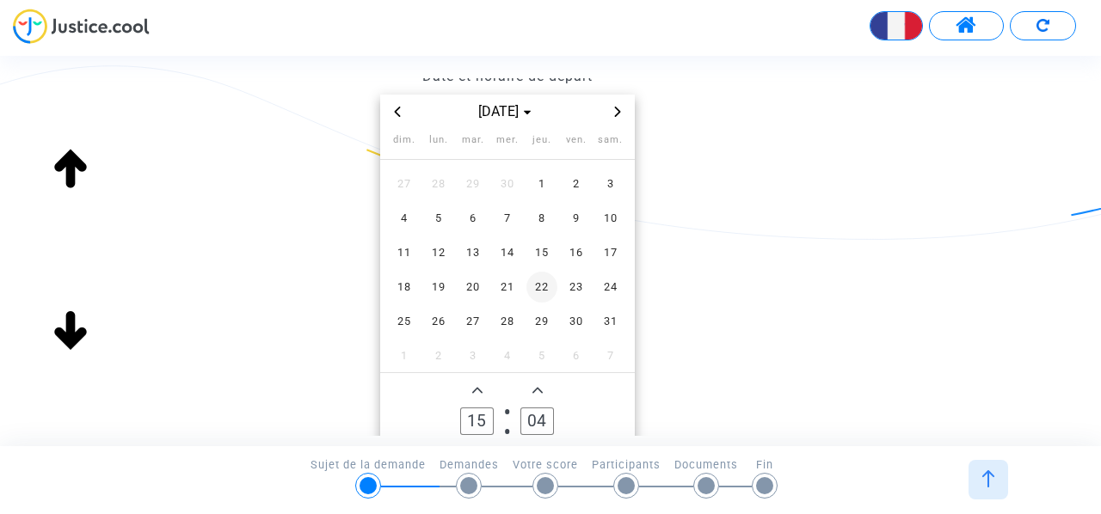
scroll to position [258, 0]
click at [396, 256] on span "11" at bounding box center [404, 251] width 31 height 31
click at [467, 214] on span "6" at bounding box center [473, 216] width 31 height 31
click at [396, 249] on span "11" at bounding box center [404, 251] width 31 height 31
click at [477, 394] on span "Add a hour" at bounding box center [477, 388] width 21 height 21
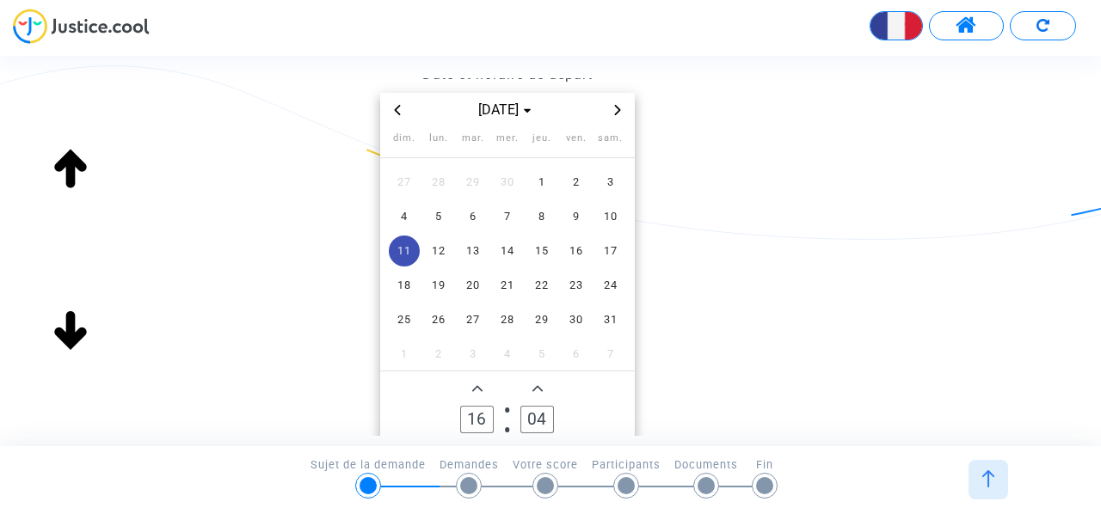
click at [477, 394] on span "Add a hour" at bounding box center [477, 388] width 21 height 21
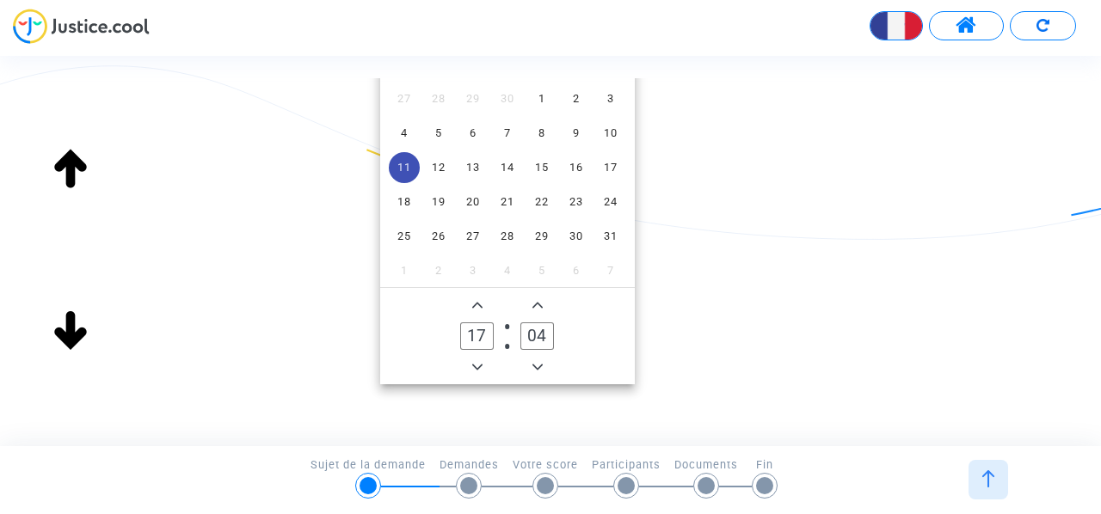
scroll to position [392, 0]
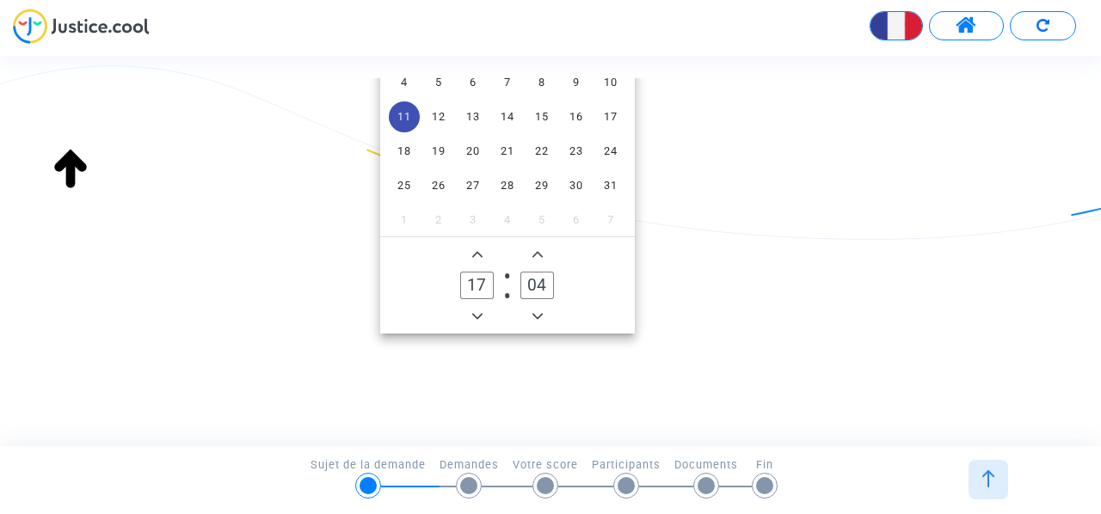
click at [479, 316] on icon "Minus a hour" at bounding box center [477, 316] width 10 height 6
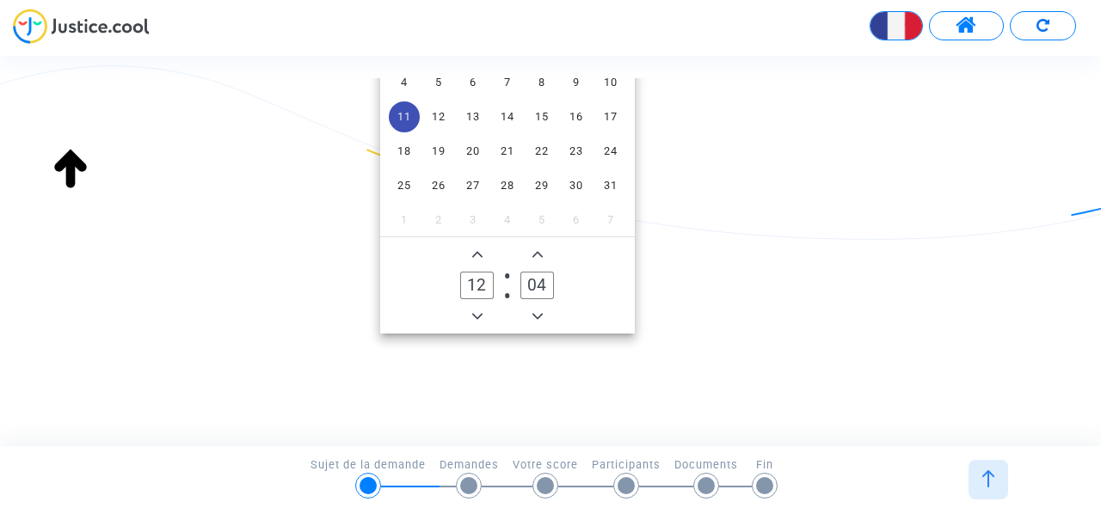
click at [479, 316] on icon "Minus a hour" at bounding box center [477, 316] width 10 height 6
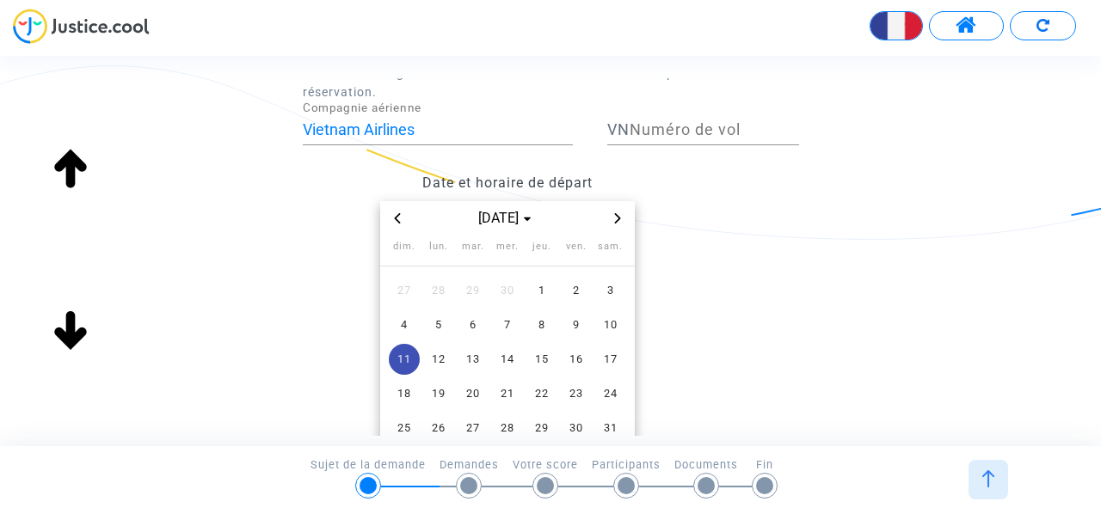
scroll to position [344, 0]
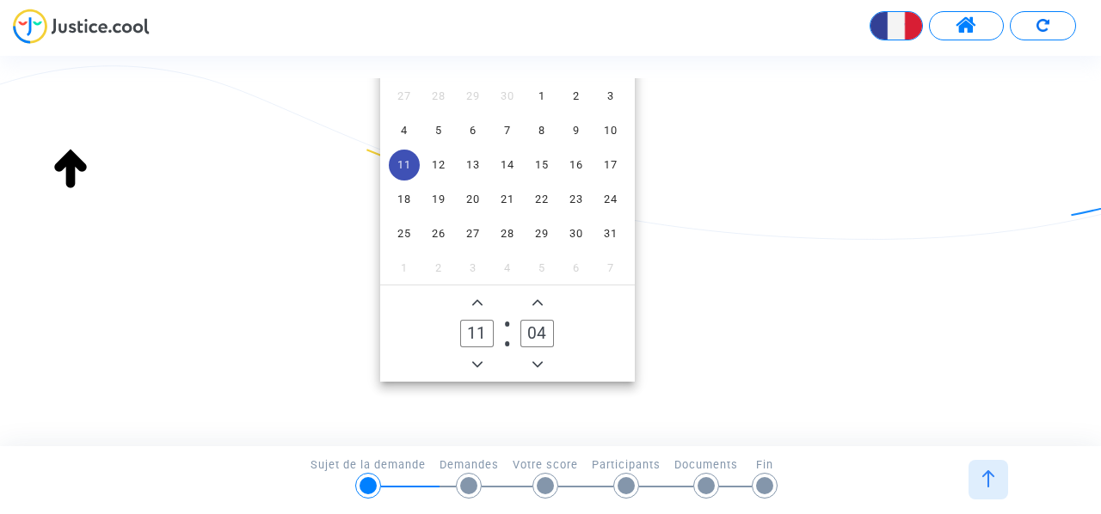
click at [475, 364] on icon "Minus a hour" at bounding box center [477, 364] width 10 height 6
type input "10"
click at [538, 305] on icon "Add a minute" at bounding box center [537, 303] width 10 height 10
click at [538, 304] on icon "Add a minute" at bounding box center [537, 303] width 10 height 10
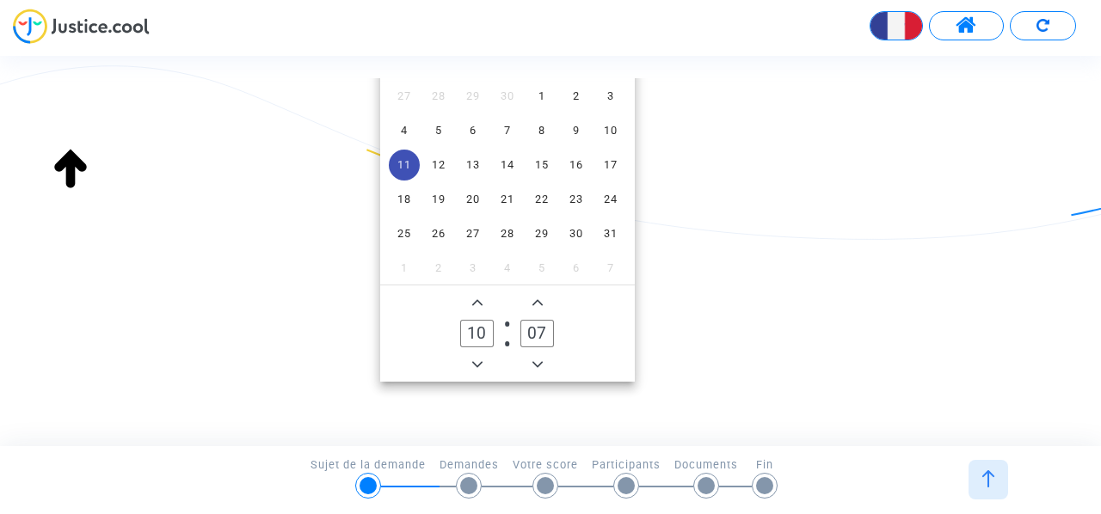
drag, startPoint x: 535, startPoint y: 311, endPoint x: 537, endPoint y: 299, distance: 11.3
click at [535, 310] on span "Add a minute" at bounding box center [537, 302] width 21 height 21
click at [537, 299] on icon "Add a minute" at bounding box center [537, 303] width 10 height 10
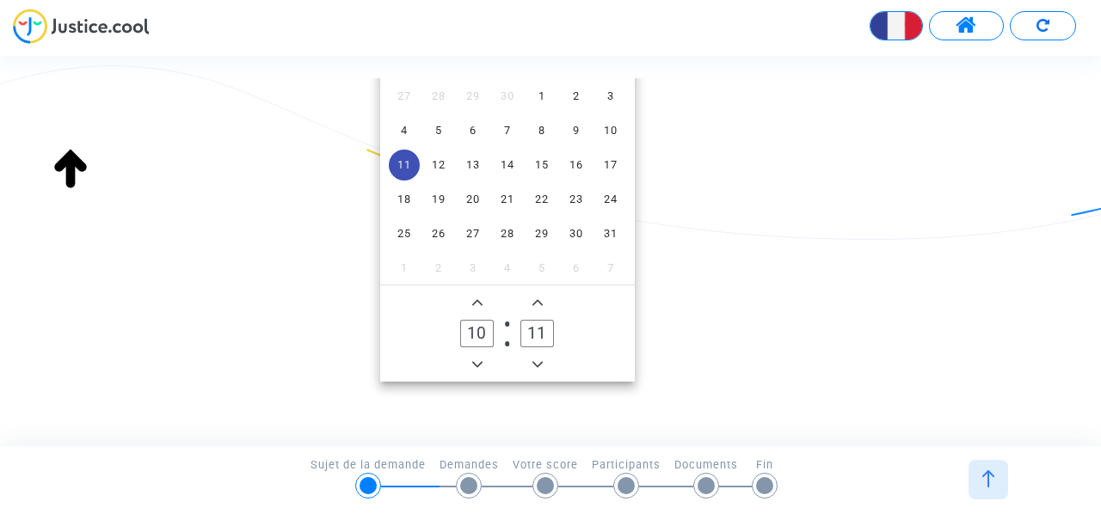
click at [537, 299] on icon "Add a minute" at bounding box center [537, 303] width 10 height 10
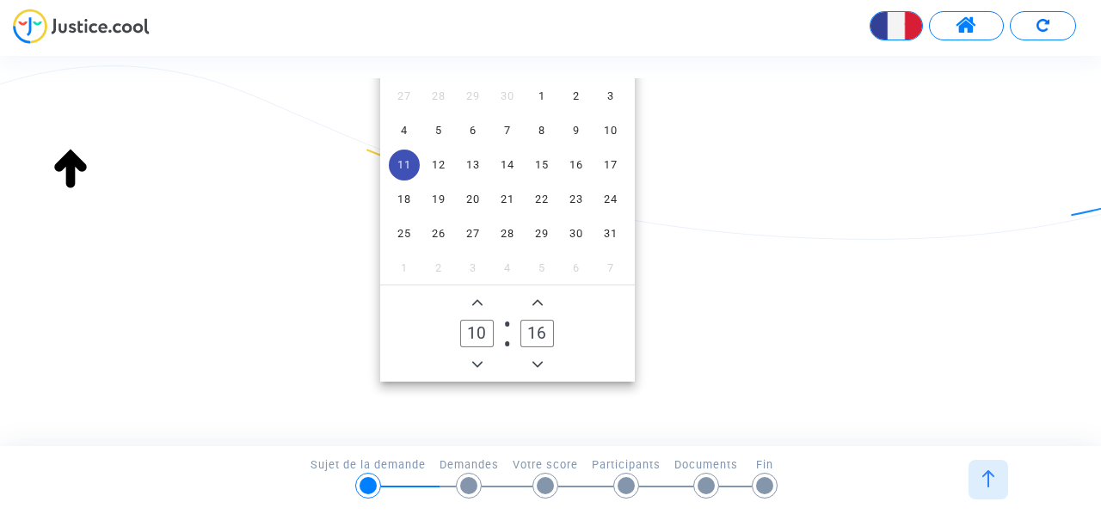
click at [537, 299] on icon "Add a minute" at bounding box center [537, 303] width 10 height 10
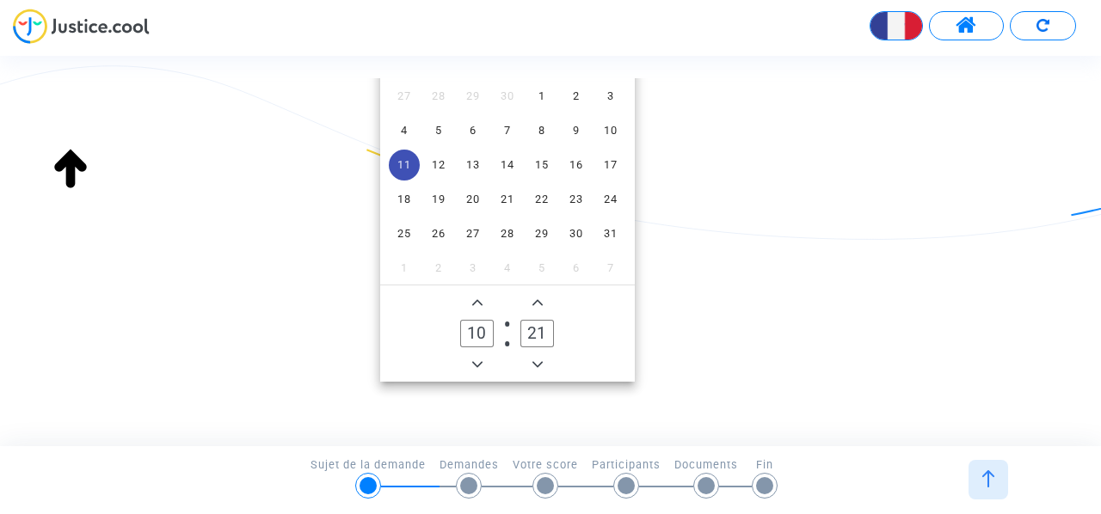
click at [537, 299] on icon "Add a minute" at bounding box center [537, 303] width 10 height 10
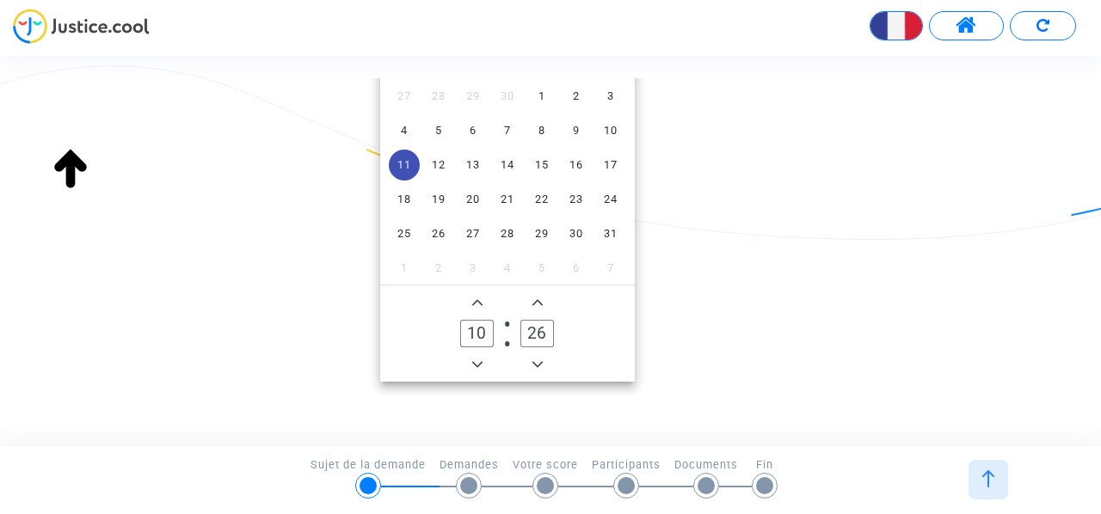
click at [537, 299] on icon "Add a minute" at bounding box center [537, 303] width 10 height 10
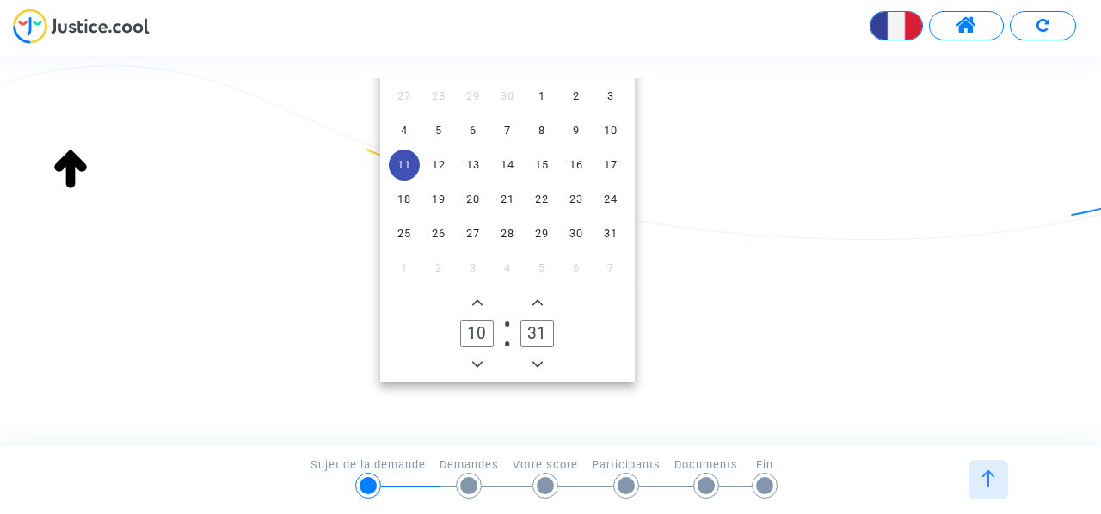
click at [537, 299] on icon "Add a minute" at bounding box center [537, 303] width 10 height 10
type input "35"
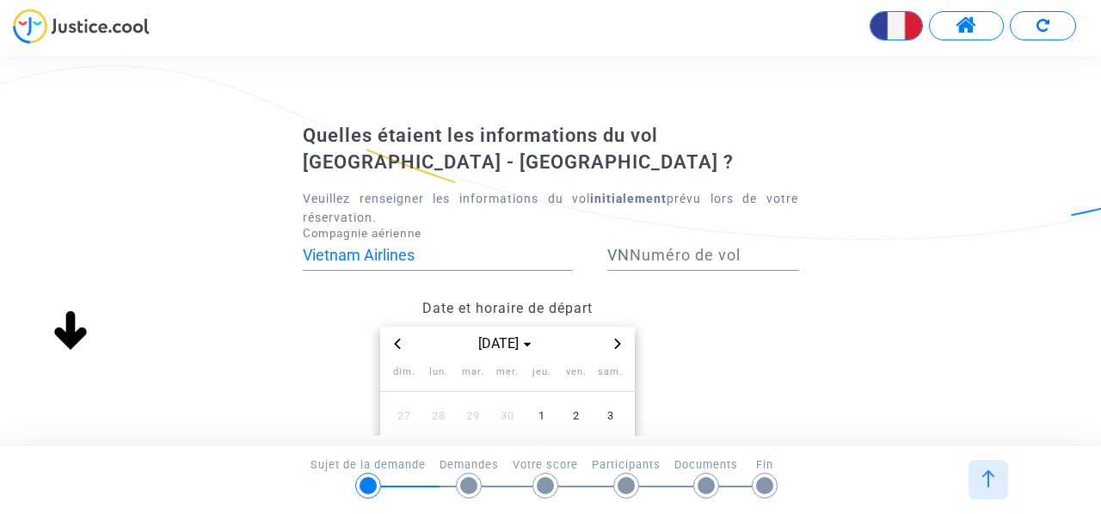
scroll to position [0, 0]
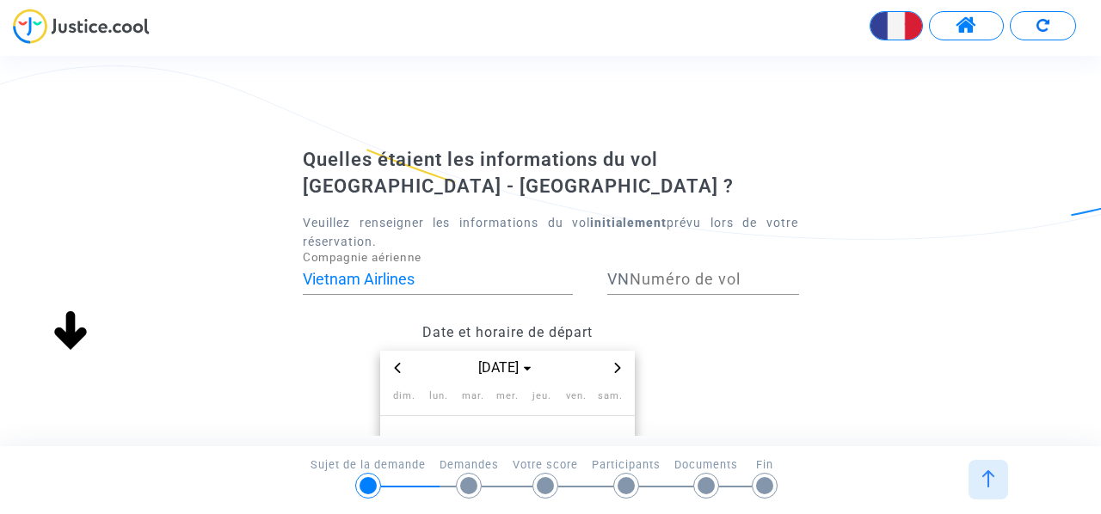
click at [664, 278] on input "Numéro de vol" at bounding box center [714, 279] width 169 height 17
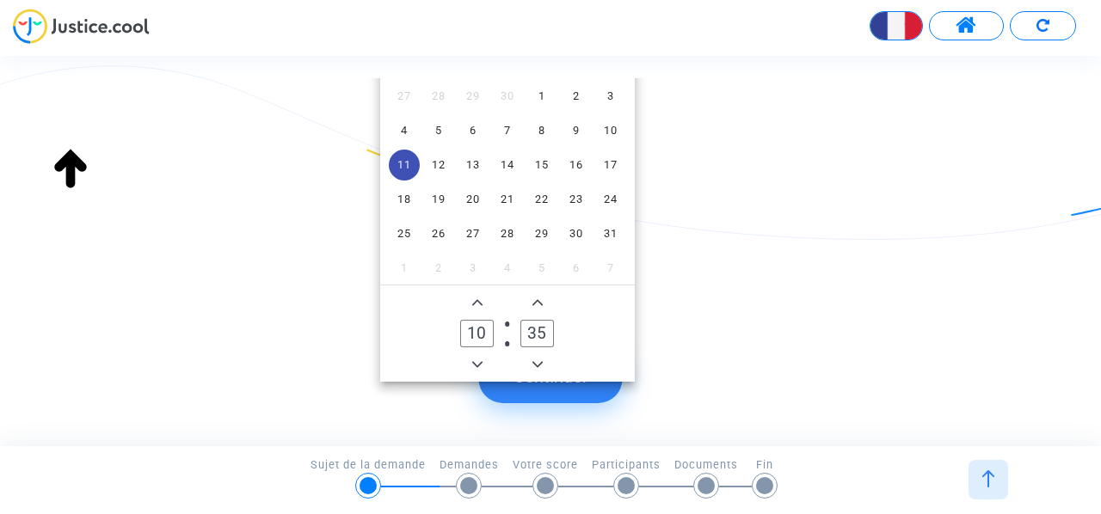
scroll to position [392, 0]
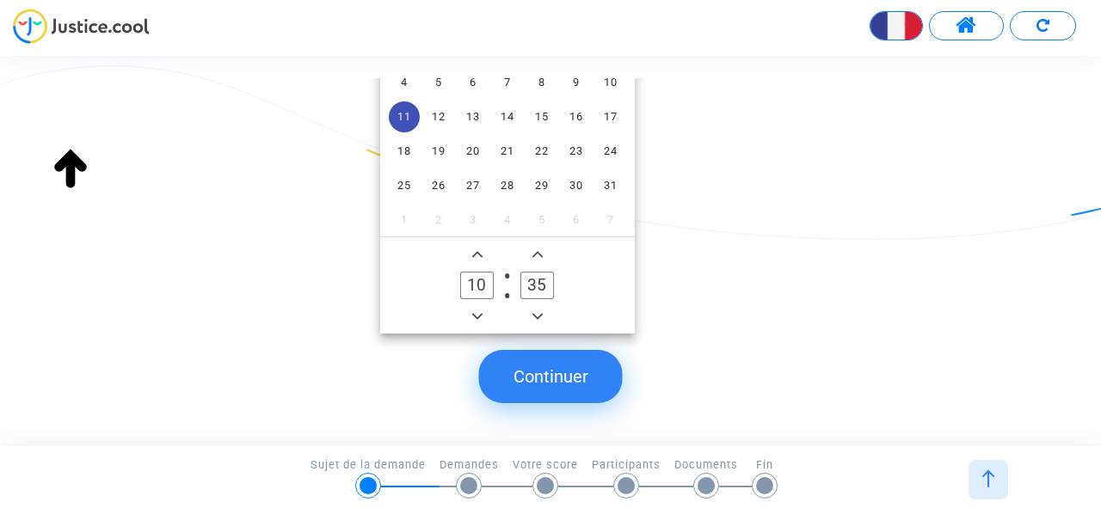
type input "414"
click at [590, 397] on button "Continuer" at bounding box center [551, 376] width 144 height 53
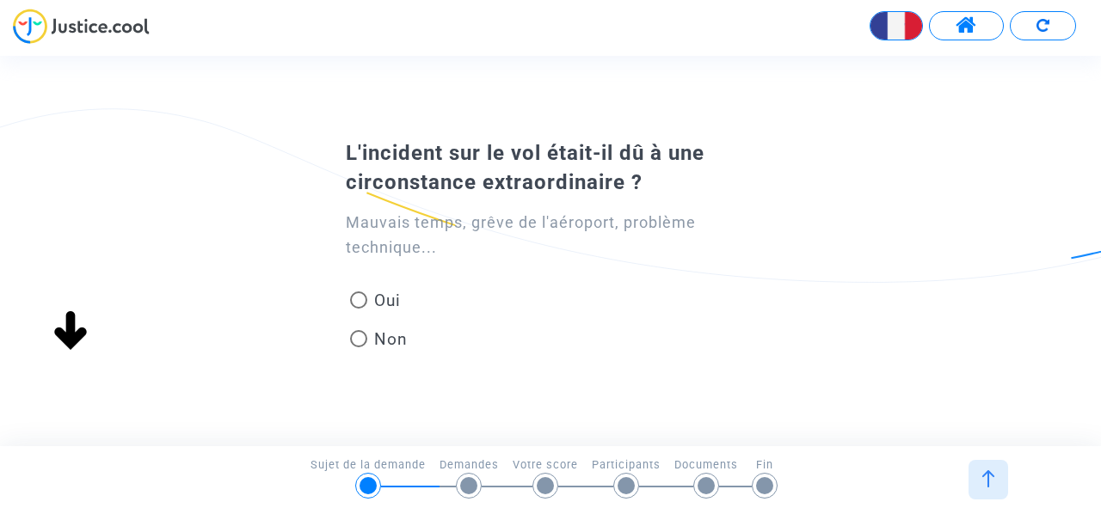
click at [571, 378] on div "Continuer Continuer Quelles étaient les informations du vol [GEOGRAPHIC_DATA] -…" at bounding box center [565, 251] width 1131 height 390
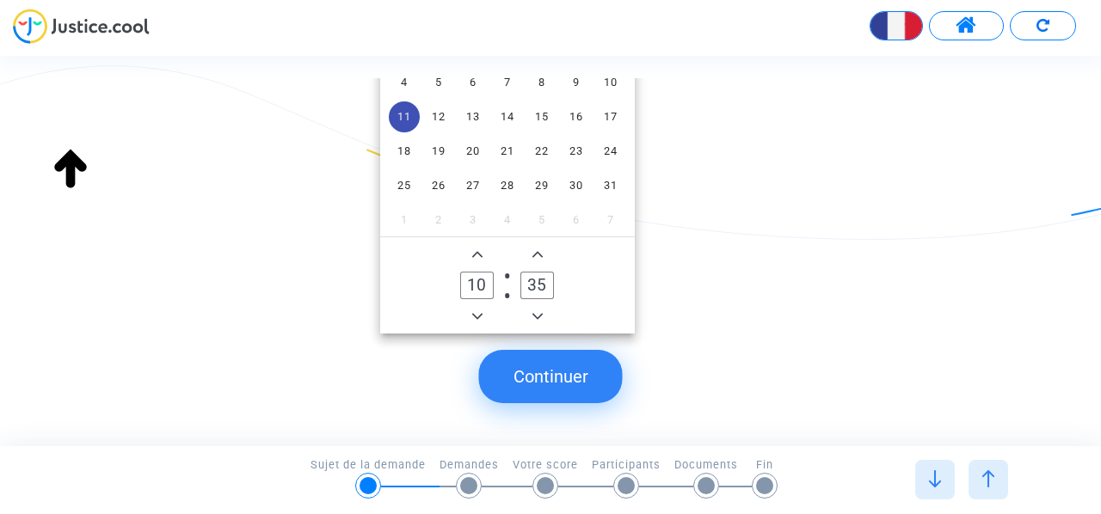
click at [577, 397] on button "Continuer" at bounding box center [551, 376] width 144 height 53
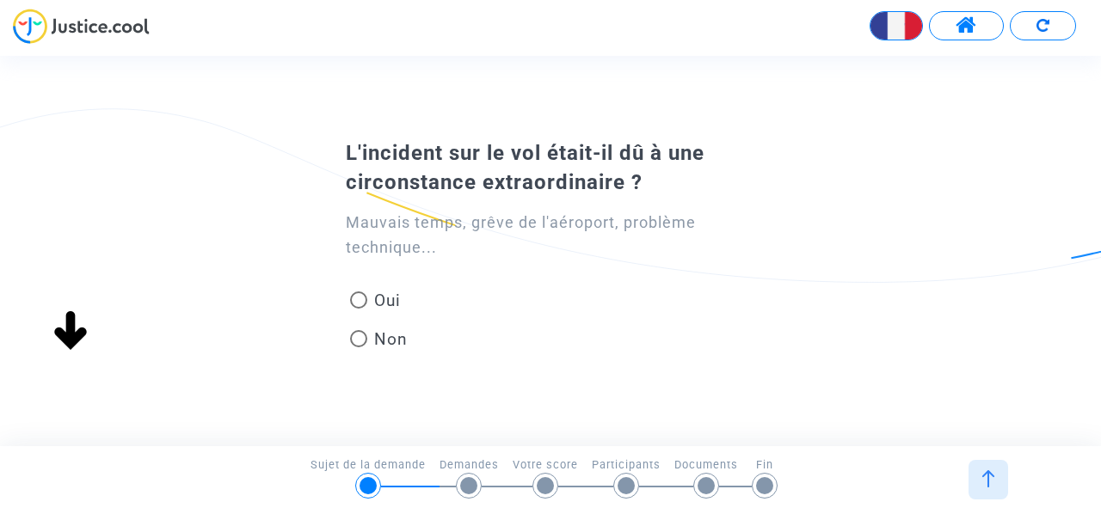
scroll to position [48, 0]
click at [356, 335] on span at bounding box center [358, 338] width 17 height 17
click at [358, 347] on input "Non" at bounding box center [358, 347] width 1 height 1
radio input "true"
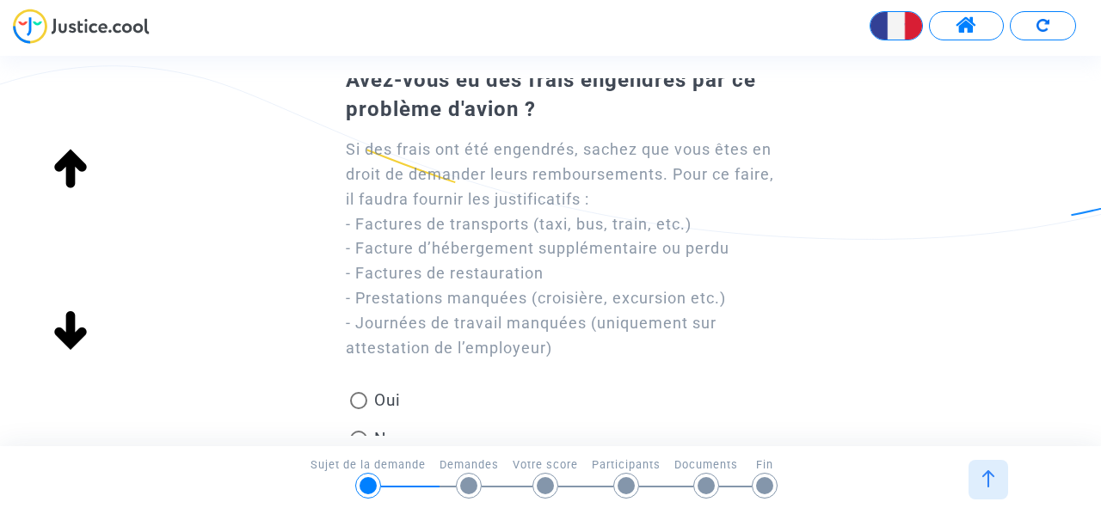
scroll to position [172, 0]
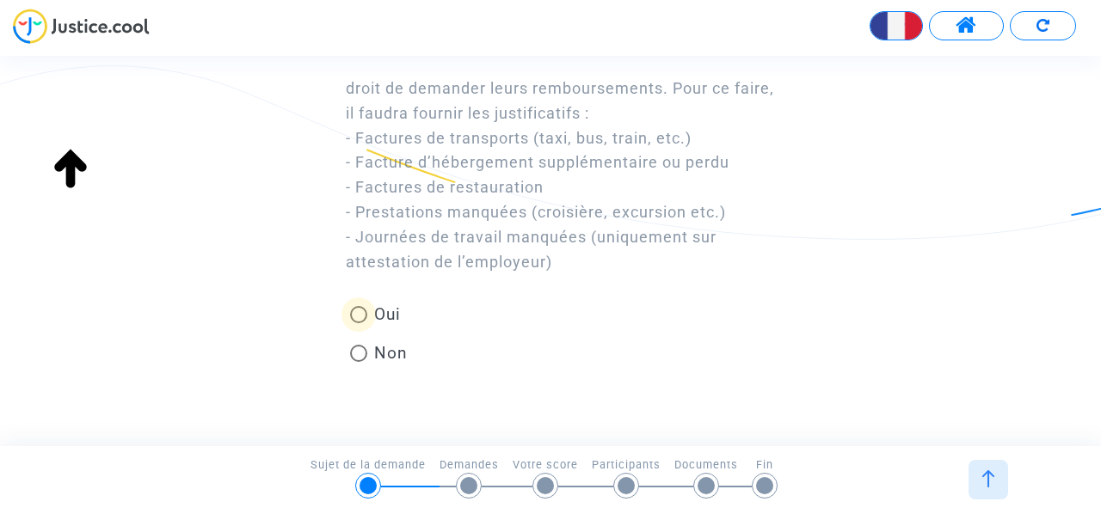
click at [356, 312] on span at bounding box center [358, 314] width 17 height 17
click at [358, 323] on input "Oui" at bounding box center [358, 323] width 1 height 1
radio input "true"
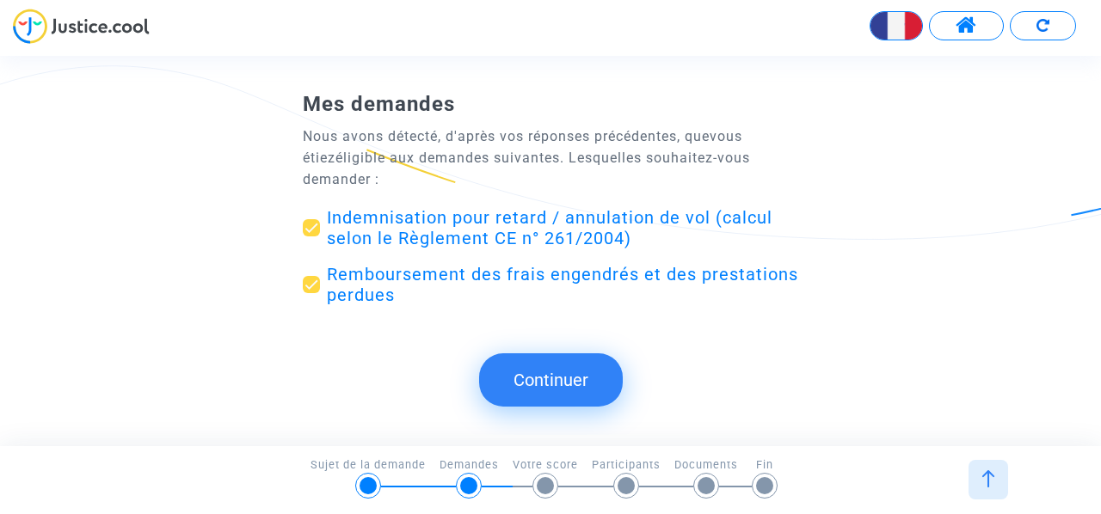
click at [551, 397] on button "Continuer" at bounding box center [551, 380] width 144 height 53
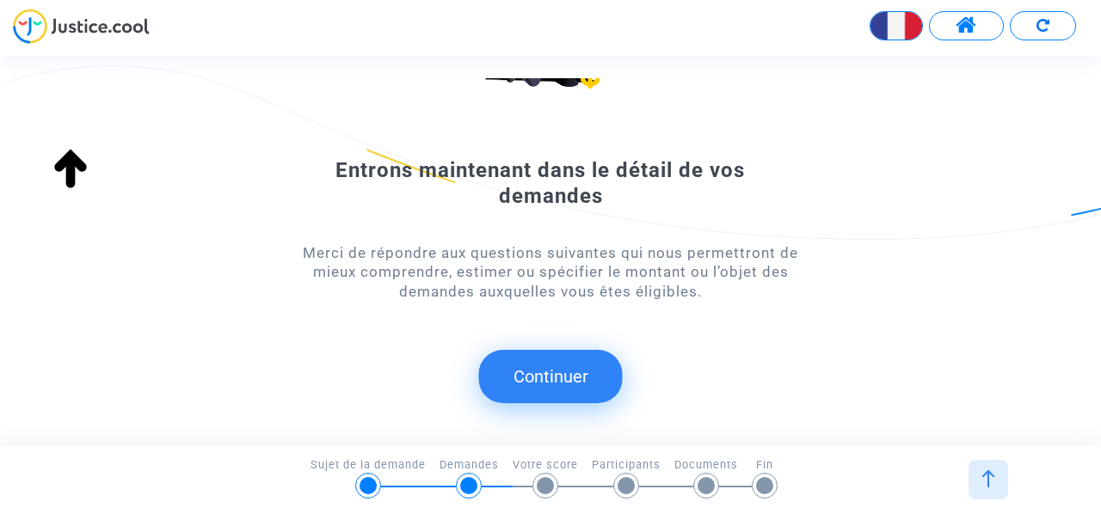
scroll to position [189, 0]
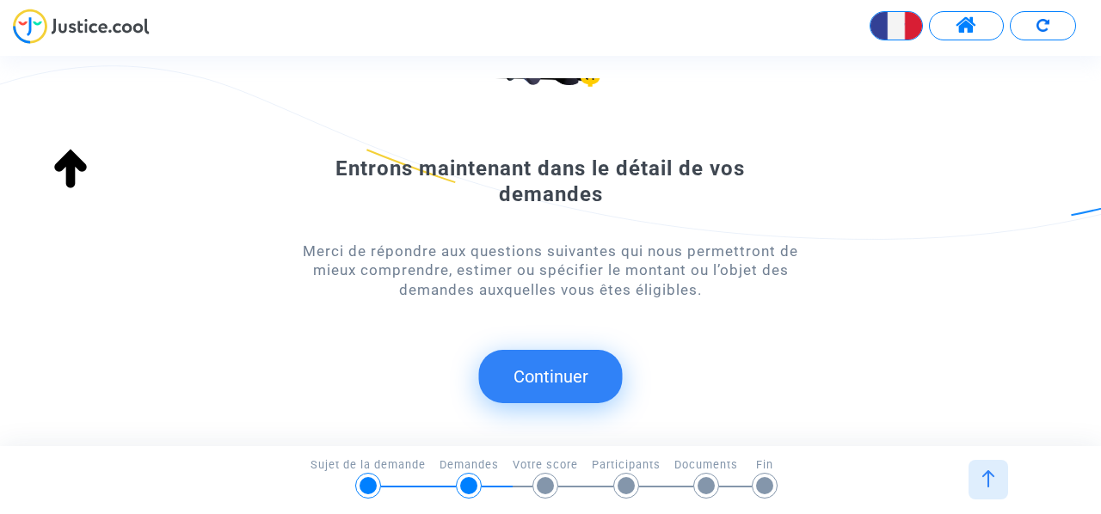
click at [532, 393] on button "Continuer" at bounding box center [551, 376] width 144 height 53
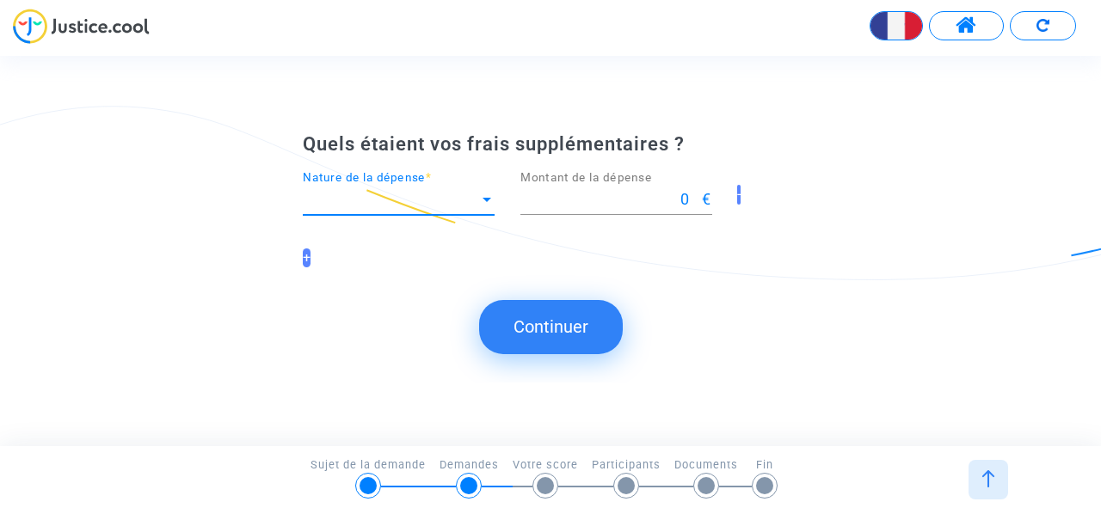
click at [412, 206] on span "Nature de la dépense" at bounding box center [391, 199] width 176 height 17
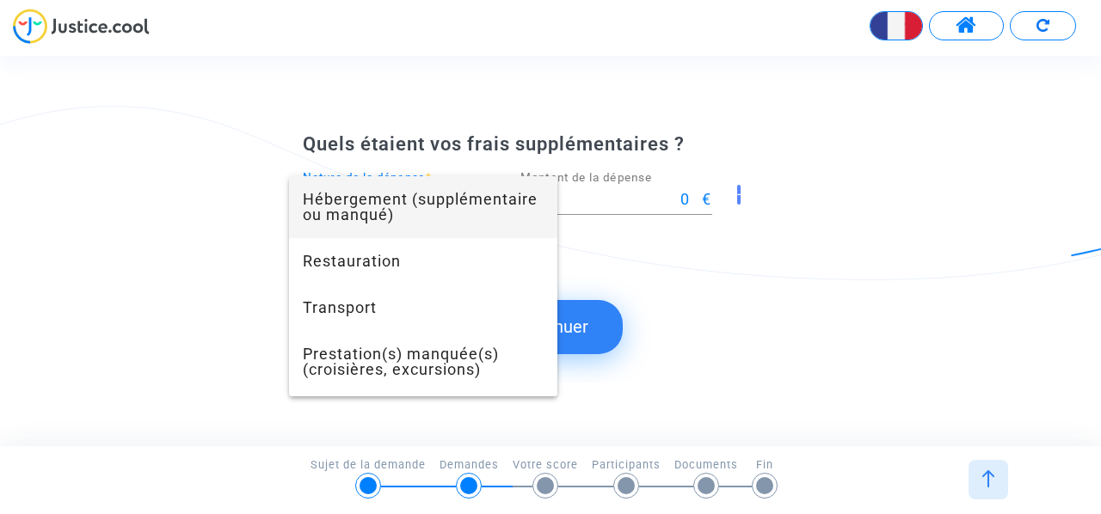
click at [482, 211] on span "Hébergement (supplémentaire ou manqué)" at bounding box center [423, 207] width 241 height 62
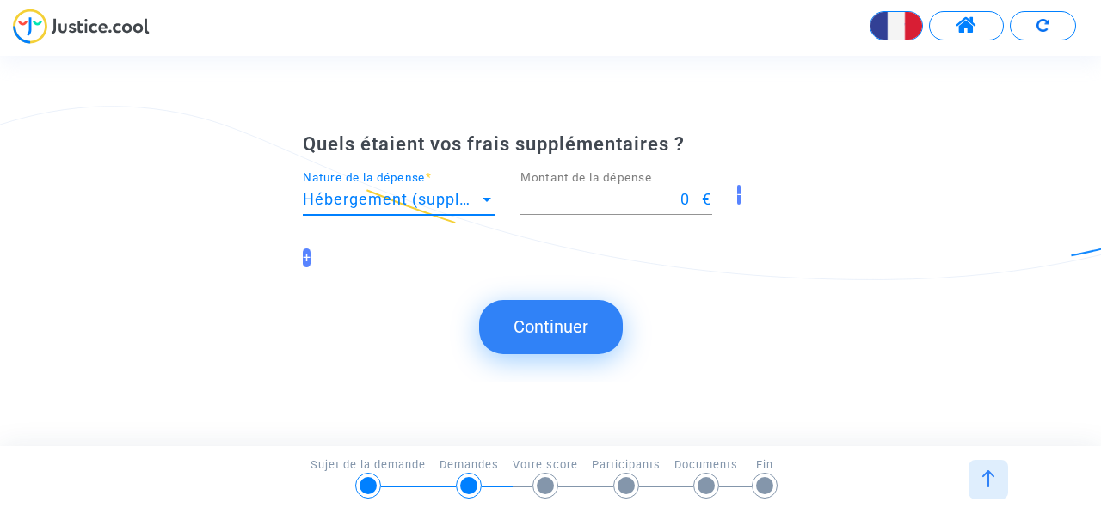
click at [606, 199] on input "0" at bounding box center [611, 199] width 182 height 17
click at [595, 206] on input "0" at bounding box center [611, 199] width 182 height 17
click at [686, 196] on input "70" at bounding box center [611, 199] width 182 height 17
type input "70.86"
click at [537, 323] on button "Continuer" at bounding box center [551, 326] width 144 height 53
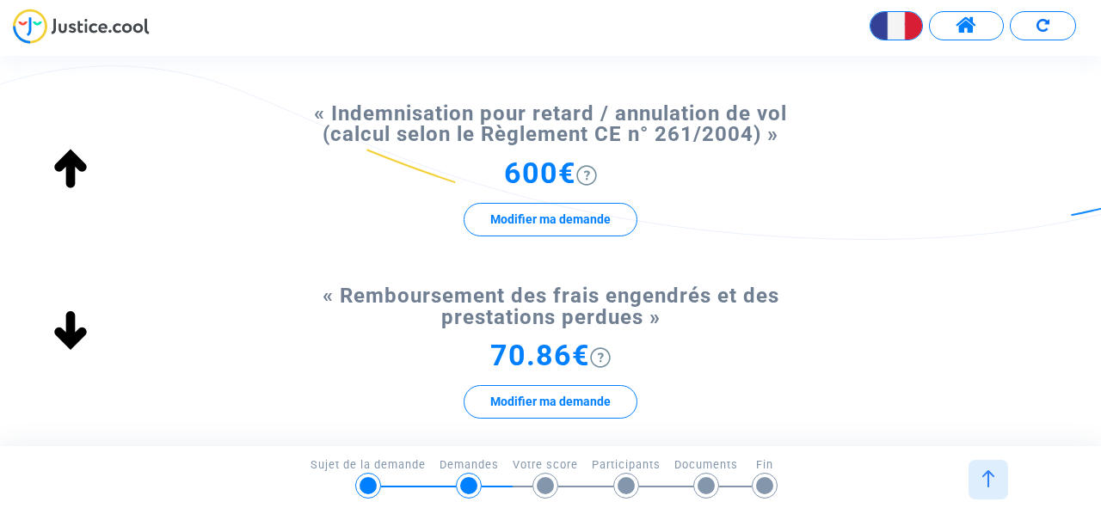
scroll to position [86, 0]
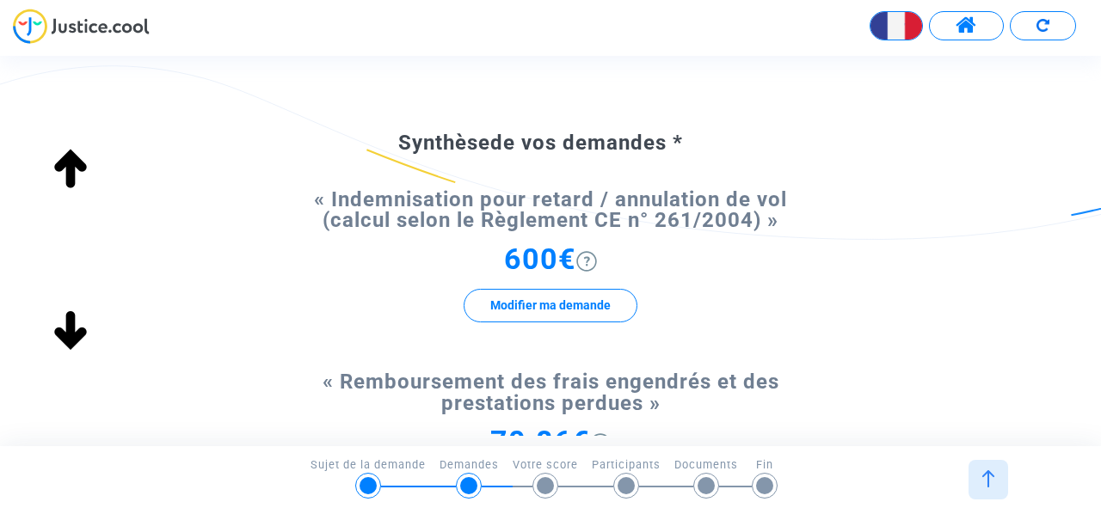
click at [585, 261] on img at bounding box center [586, 261] width 21 height 21
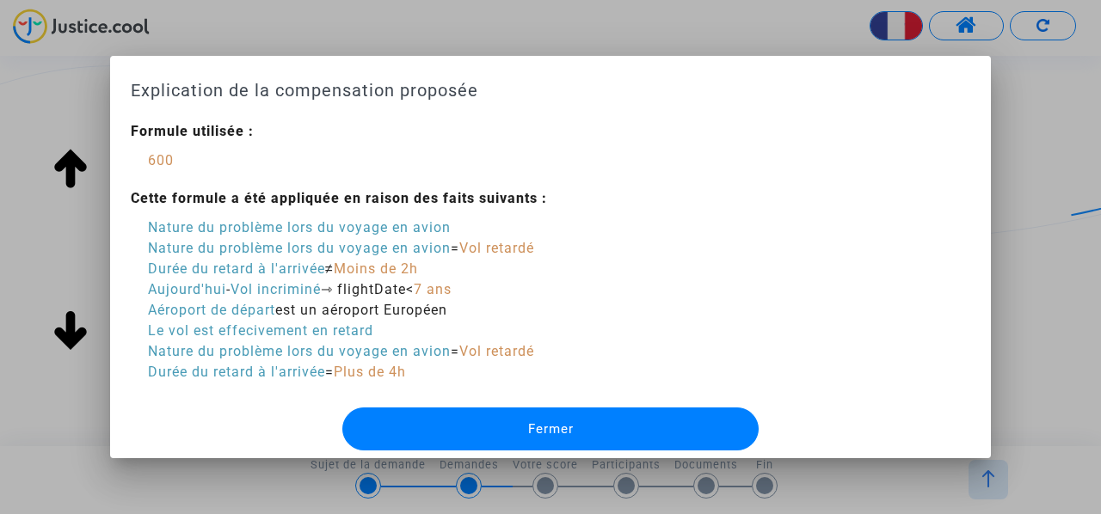
click at [551, 426] on span "Fermer" at bounding box center [551, 428] width 46 height 15
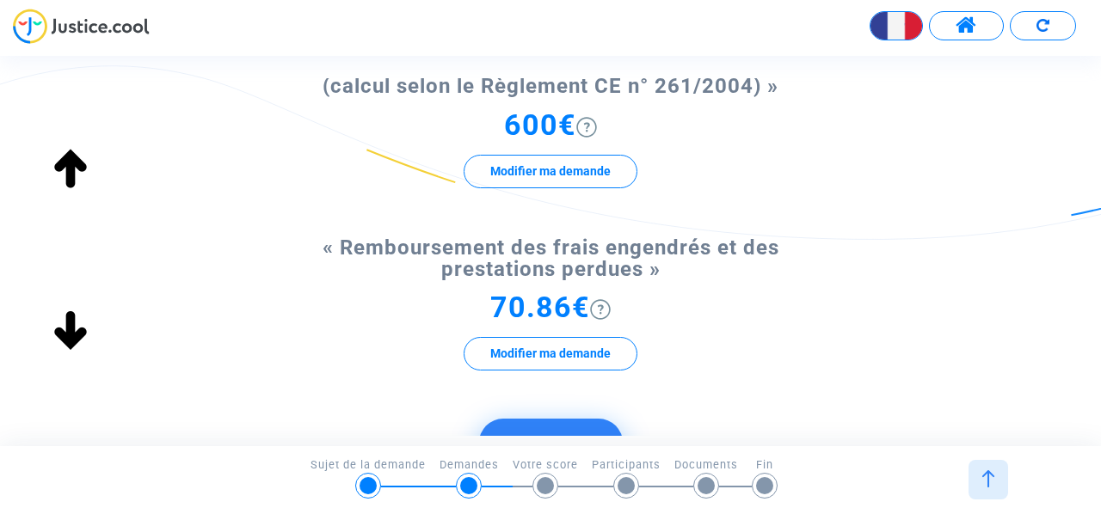
scroll to position [258, 0]
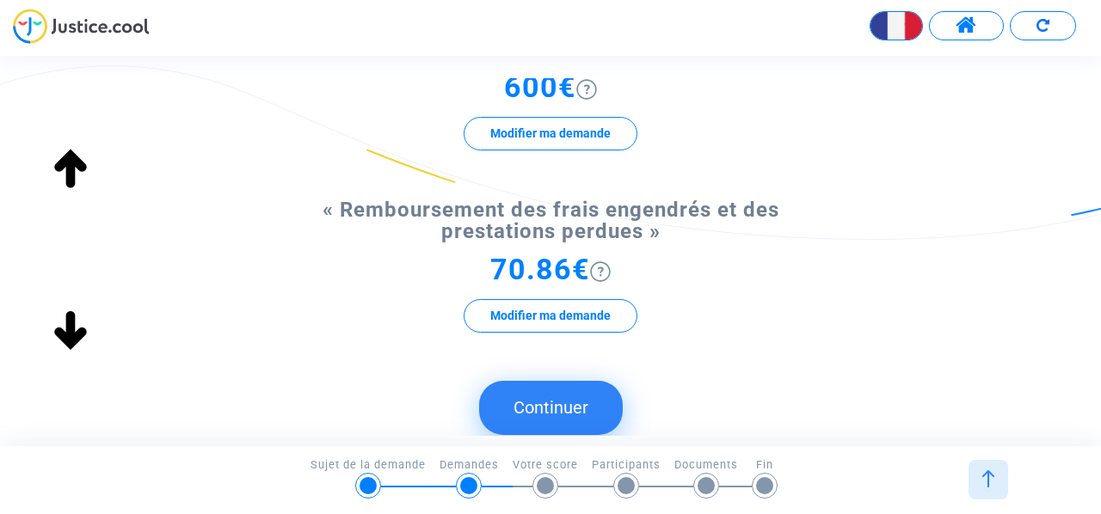
click at [602, 272] on img at bounding box center [600, 271] width 21 height 21
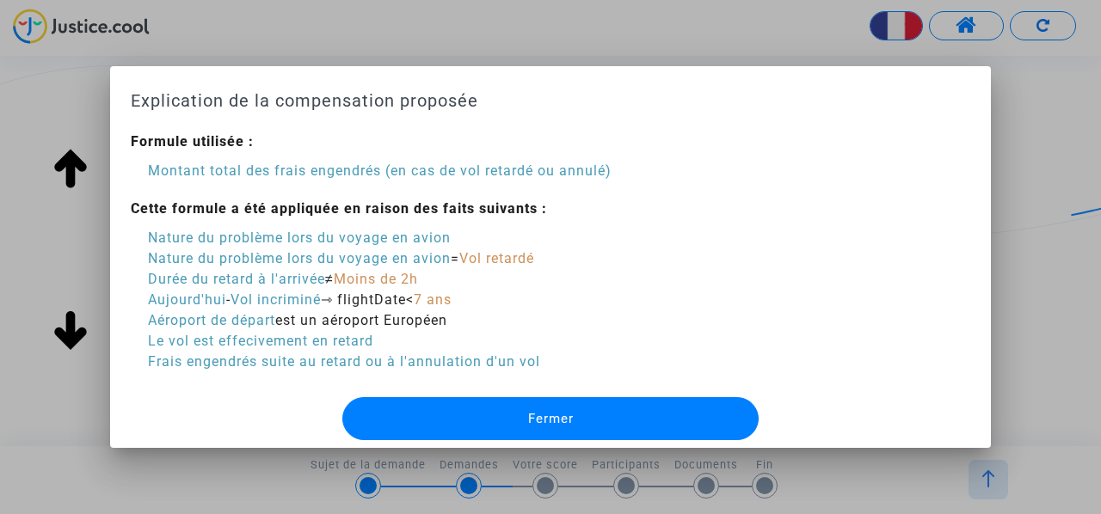
click at [523, 413] on button "Fermer" at bounding box center [550, 418] width 416 height 43
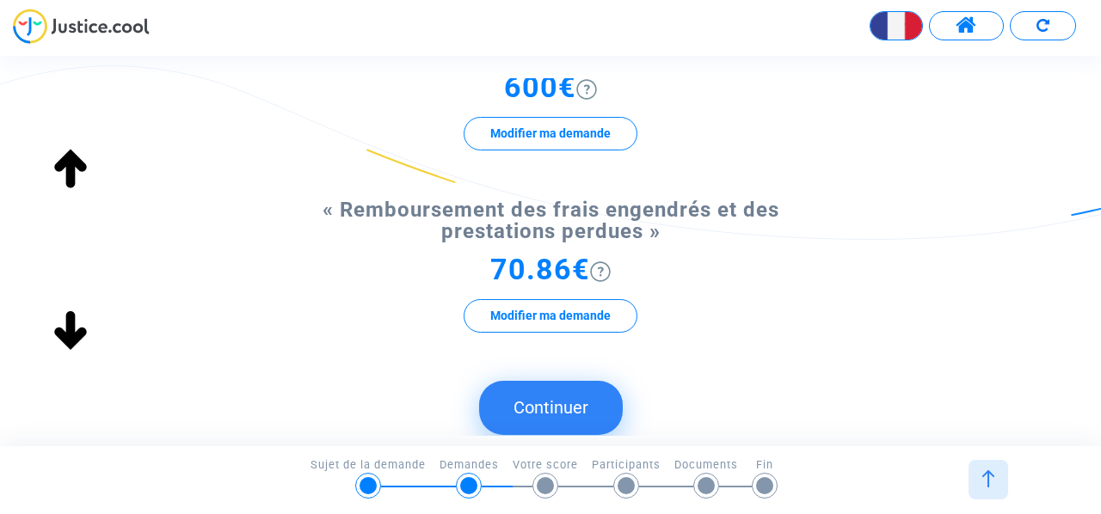
click at [578, 403] on button "Continuer" at bounding box center [551, 407] width 144 height 53
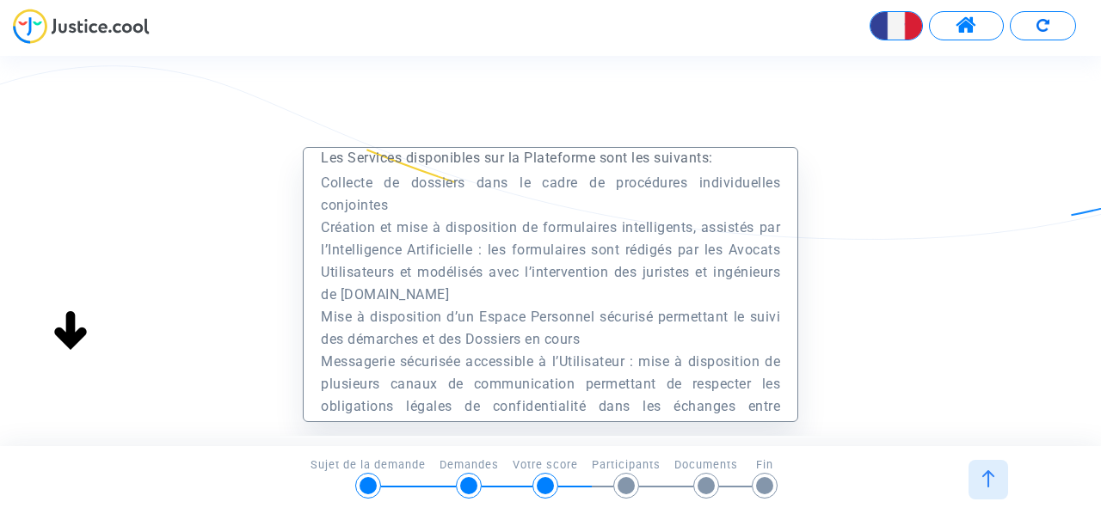
scroll to position [2322, 0]
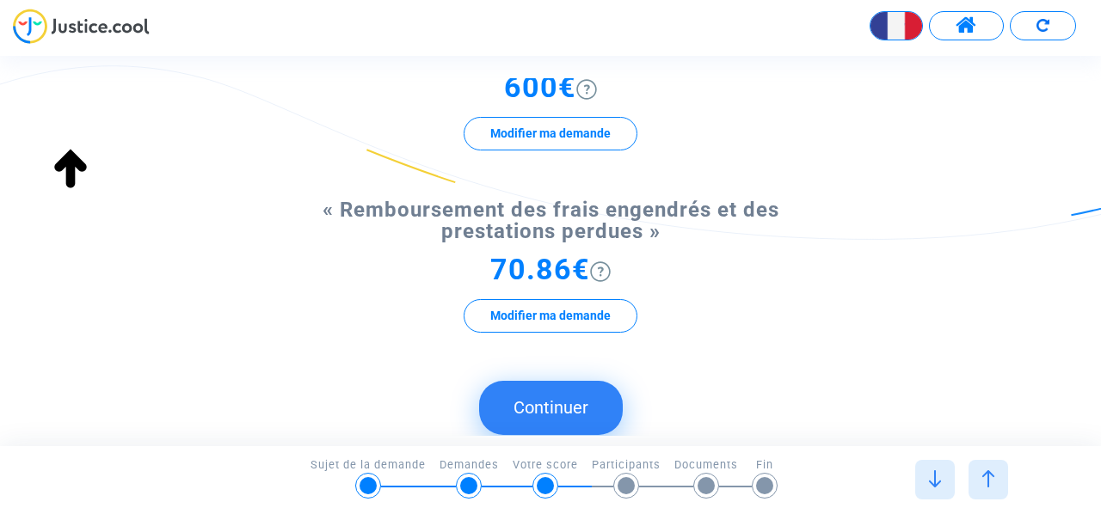
click at [552, 419] on button "Continuer" at bounding box center [551, 407] width 144 height 53
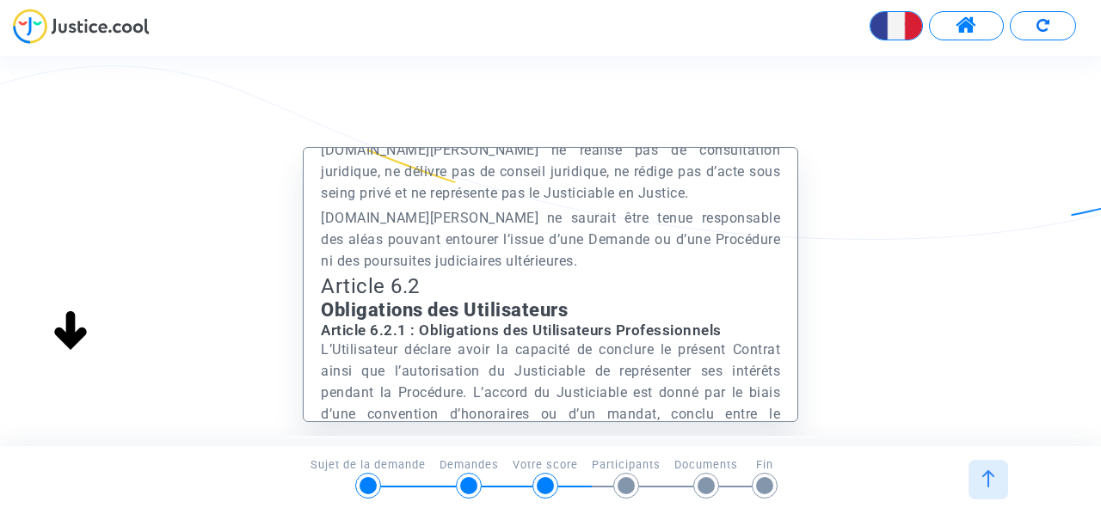
scroll to position [5247, 0]
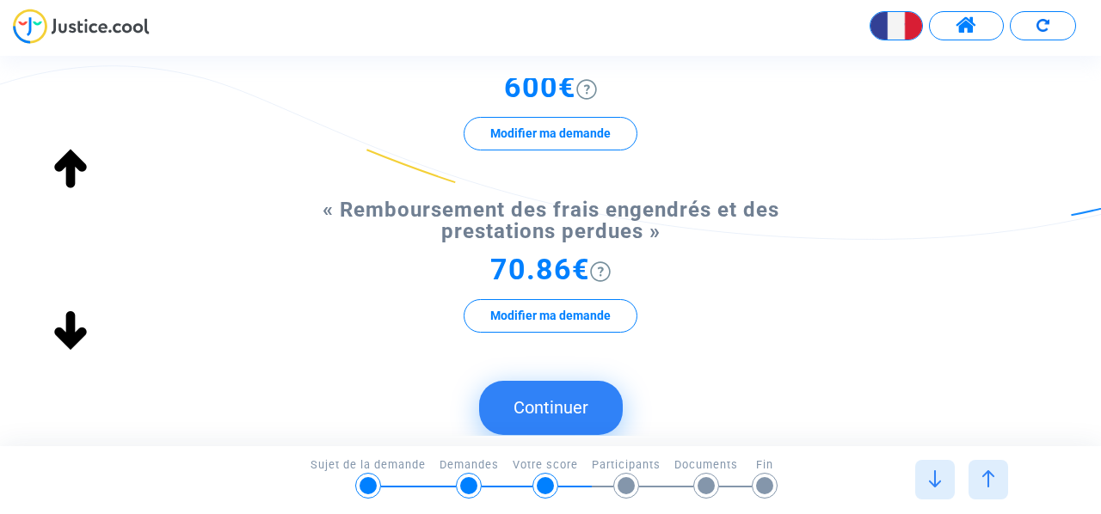
click at [561, 422] on button "Continuer" at bounding box center [551, 407] width 144 height 53
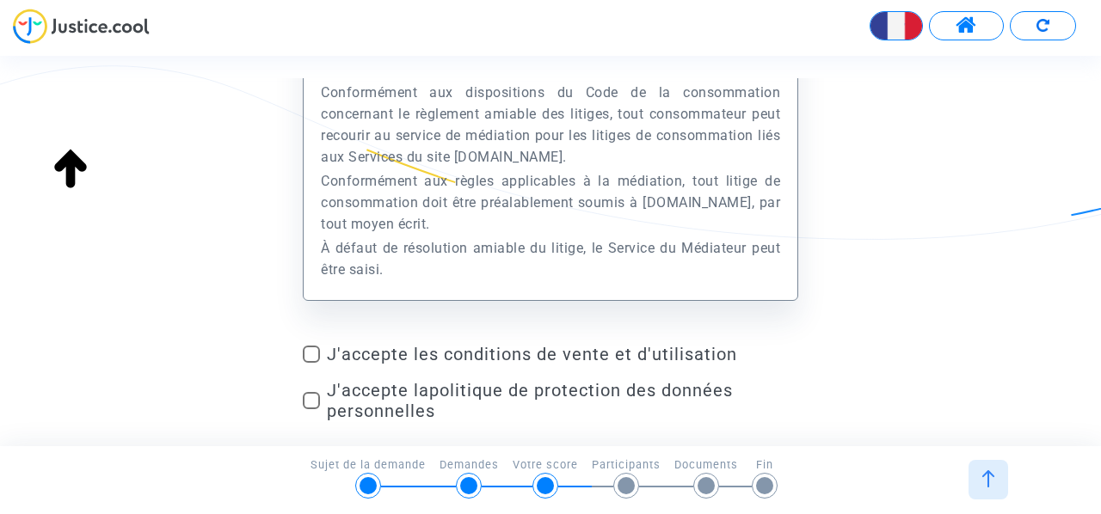
scroll to position [243, 0]
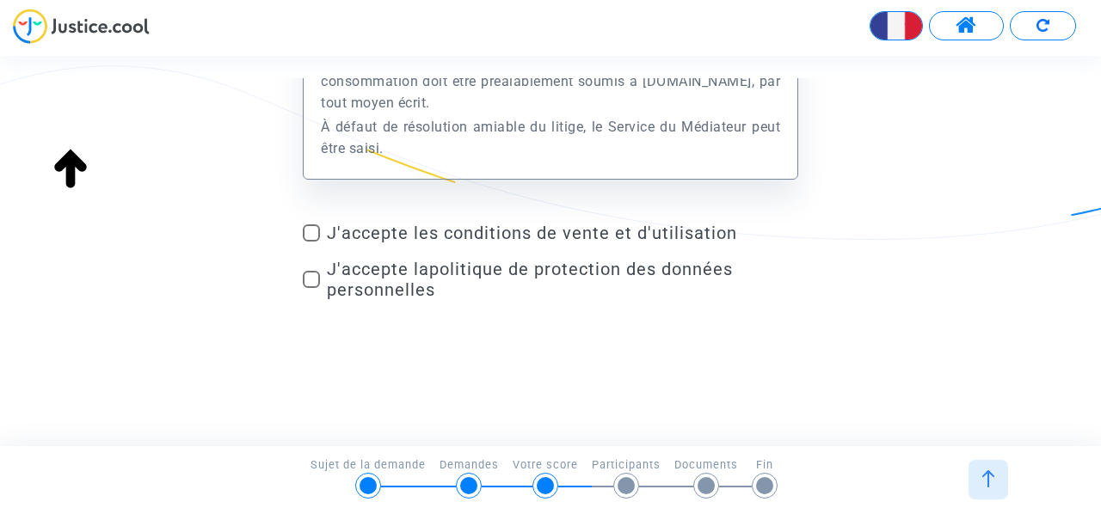
click at [310, 233] on span at bounding box center [311, 232] width 17 height 17
click at [311, 242] on input "J'accepte les conditions de vente et d'utilisation" at bounding box center [311, 242] width 1 height 1
checkbox input "true"
click at [317, 283] on span at bounding box center [311, 279] width 17 height 17
click at [311, 288] on input "J'accepte la politique de protection des données personnelles" at bounding box center [311, 288] width 1 height 1
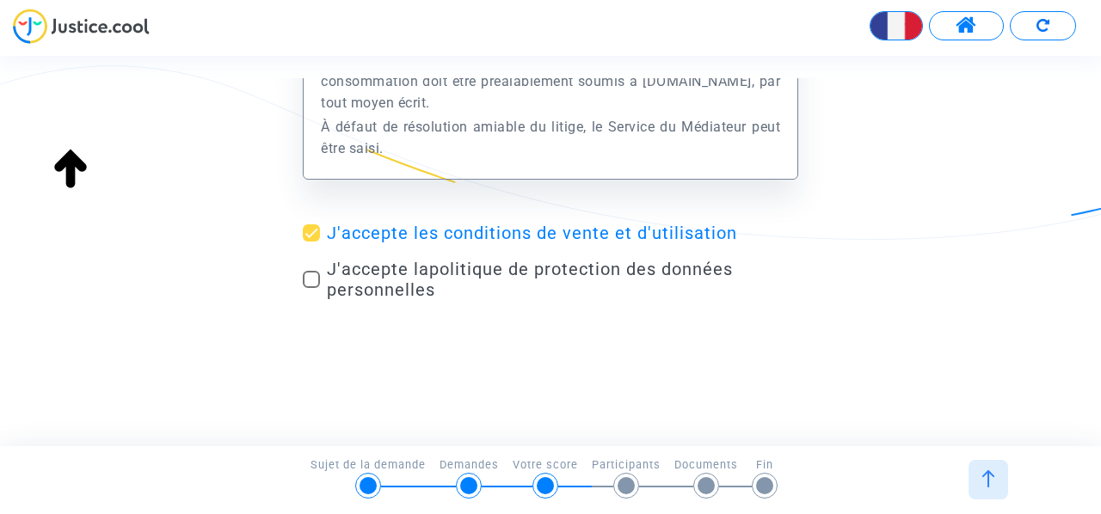
checkbox input "true"
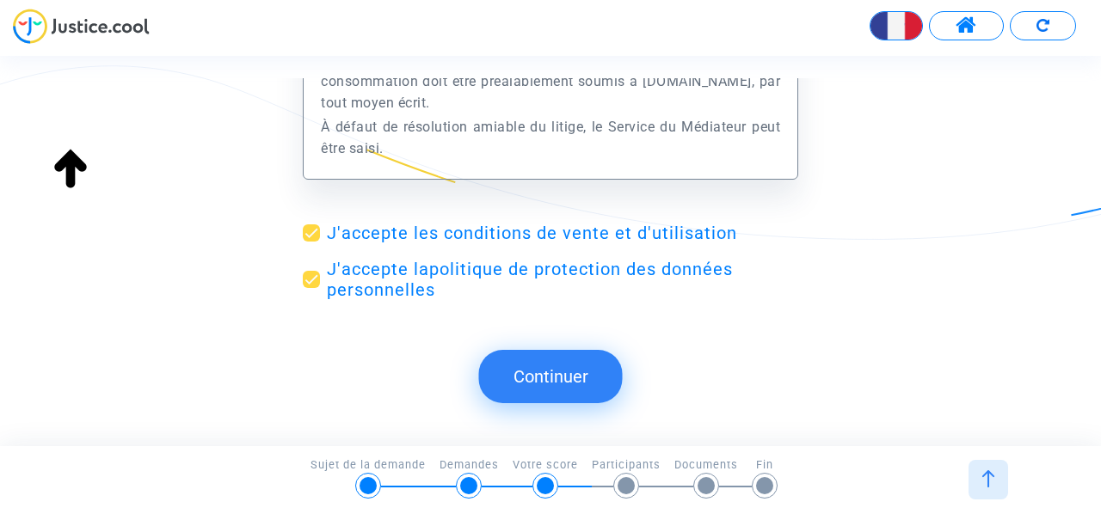
click at [585, 377] on button "Continuer" at bounding box center [551, 376] width 144 height 53
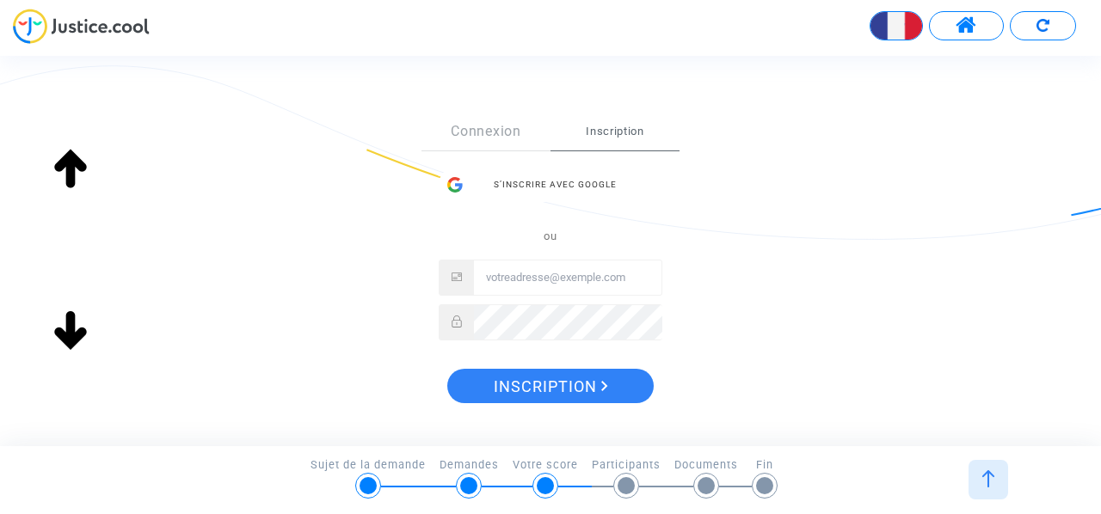
scroll to position [344, 0]
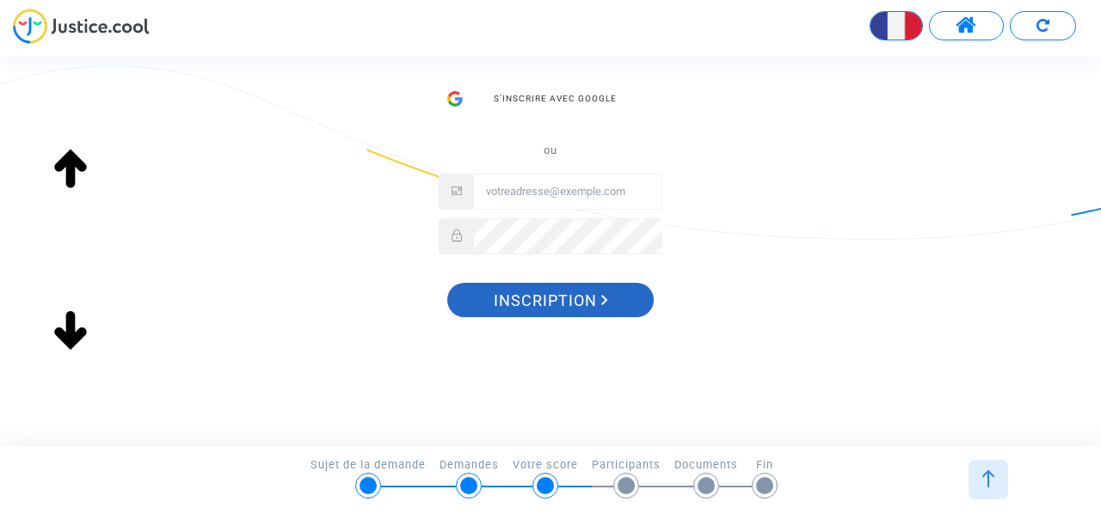
click at [626, 294] on button "Inscription" at bounding box center [550, 300] width 206 height 34
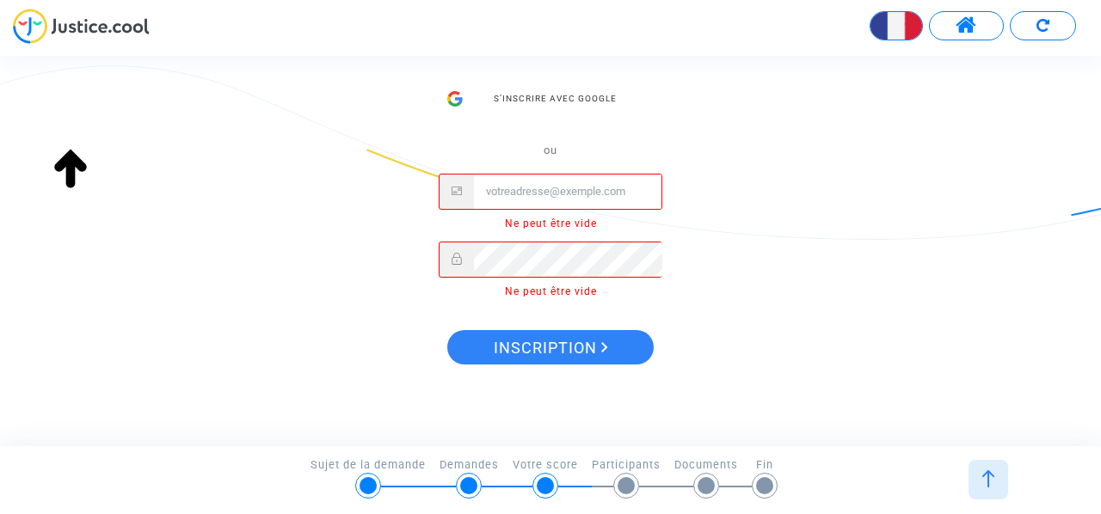
click at [602, 180] on input "Email" at bounding box center [568, 192] width 188 height 34
click at [591, 189] on input "Email" at bounding box center [568, 192] width 188 height 34
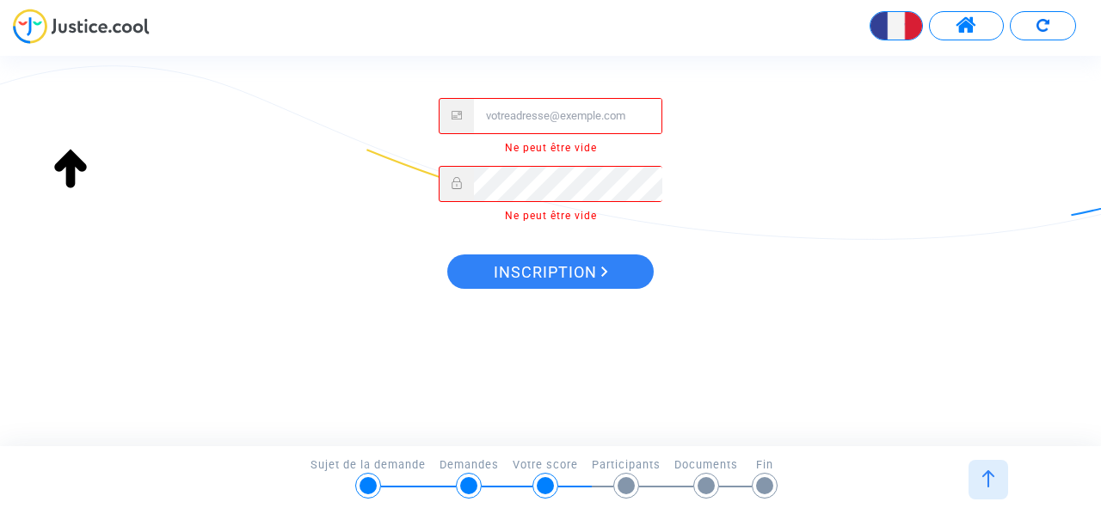
scroll to position [334, 0]
